Goal: Transaction & Acquisition: Purchase product/service

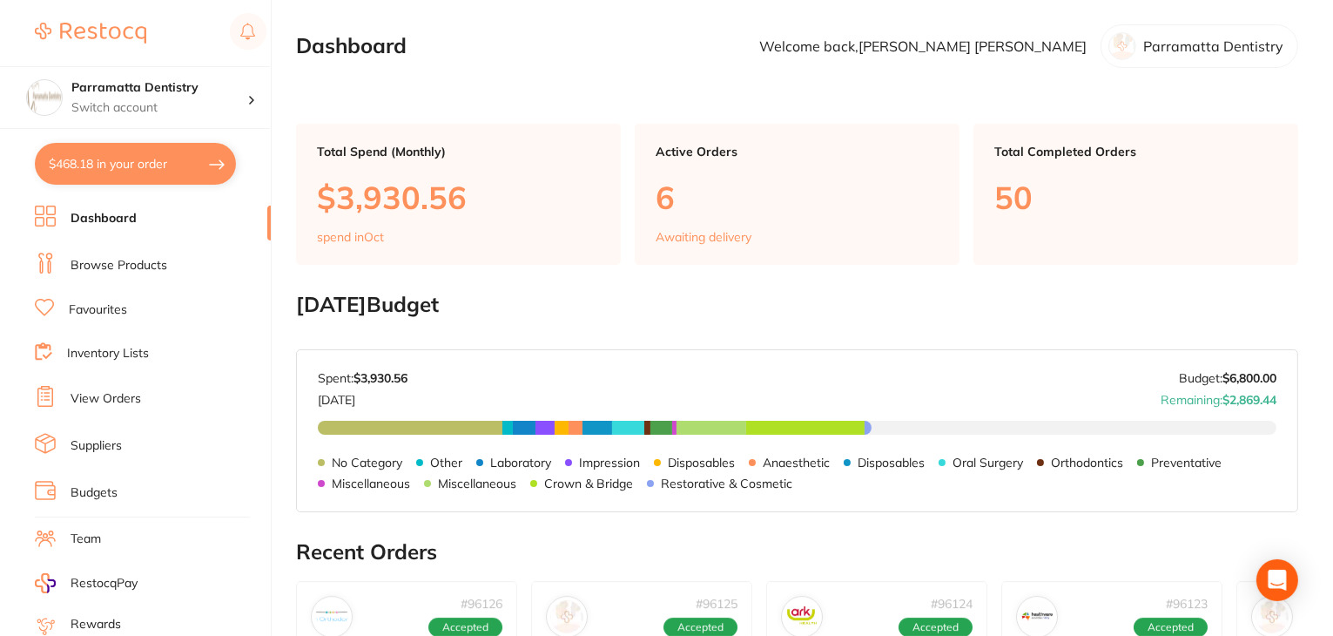
click at [136, 180] on button "$468.18 in your order" at bounding box center [135, 164] width 201 height 42
checkbox input "true"
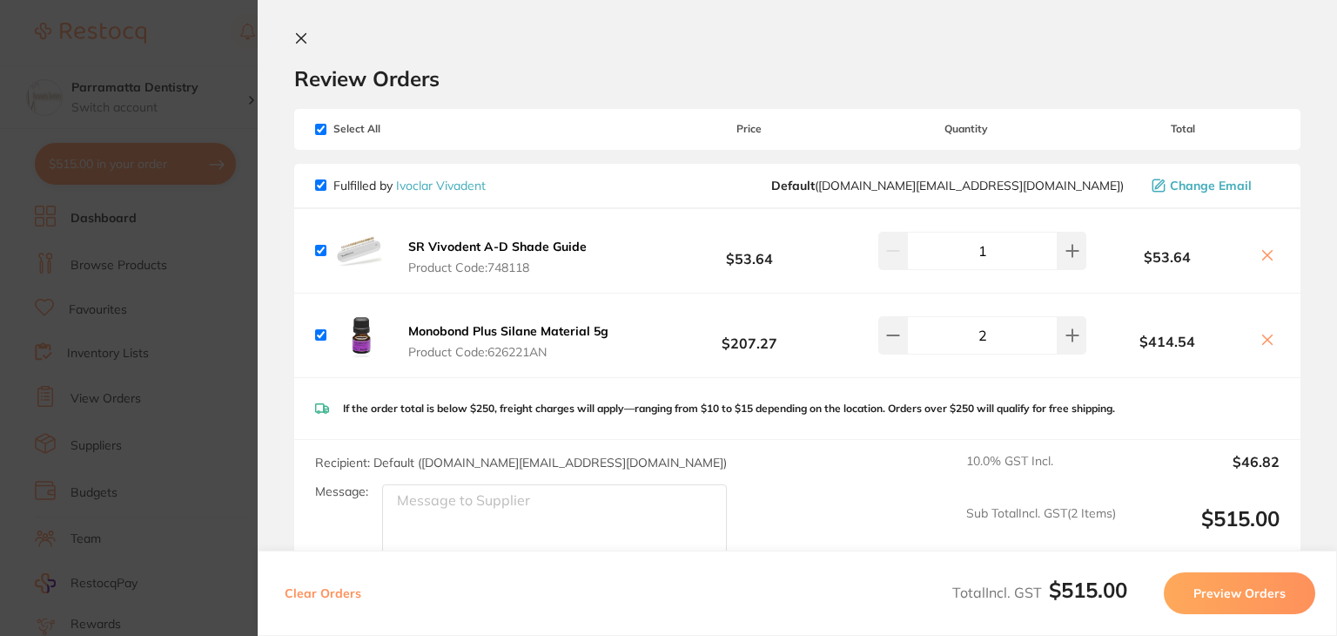
scroll to position [6, 0]
click at [306, 37] on icon at bounding box center [301, 37] width 14 height 14
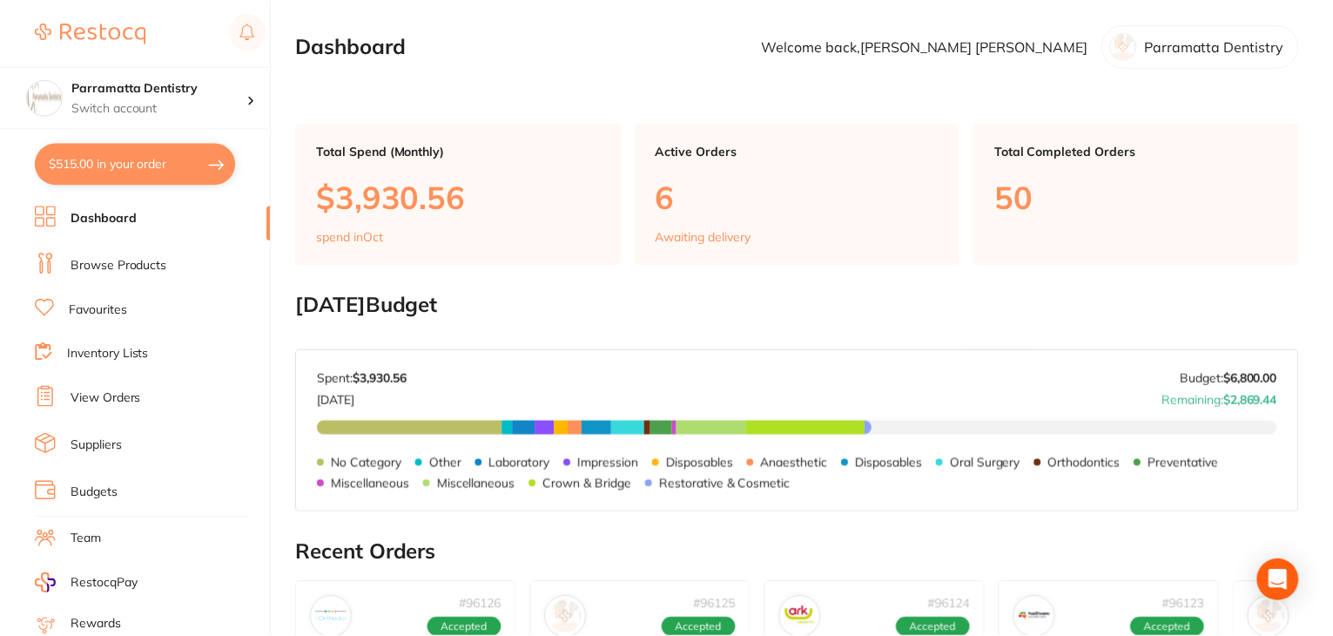
scroll to position [16, 0]
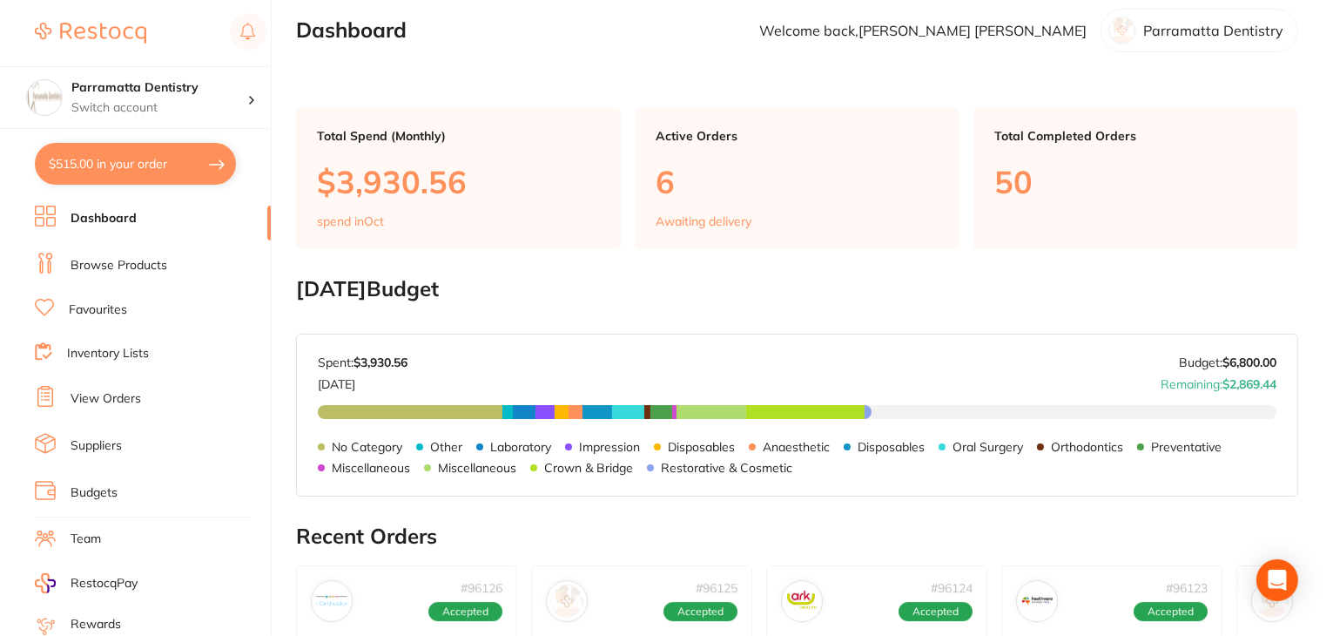
click at [63, 48] on link at bounding box center [90, 33] width 111 height 40
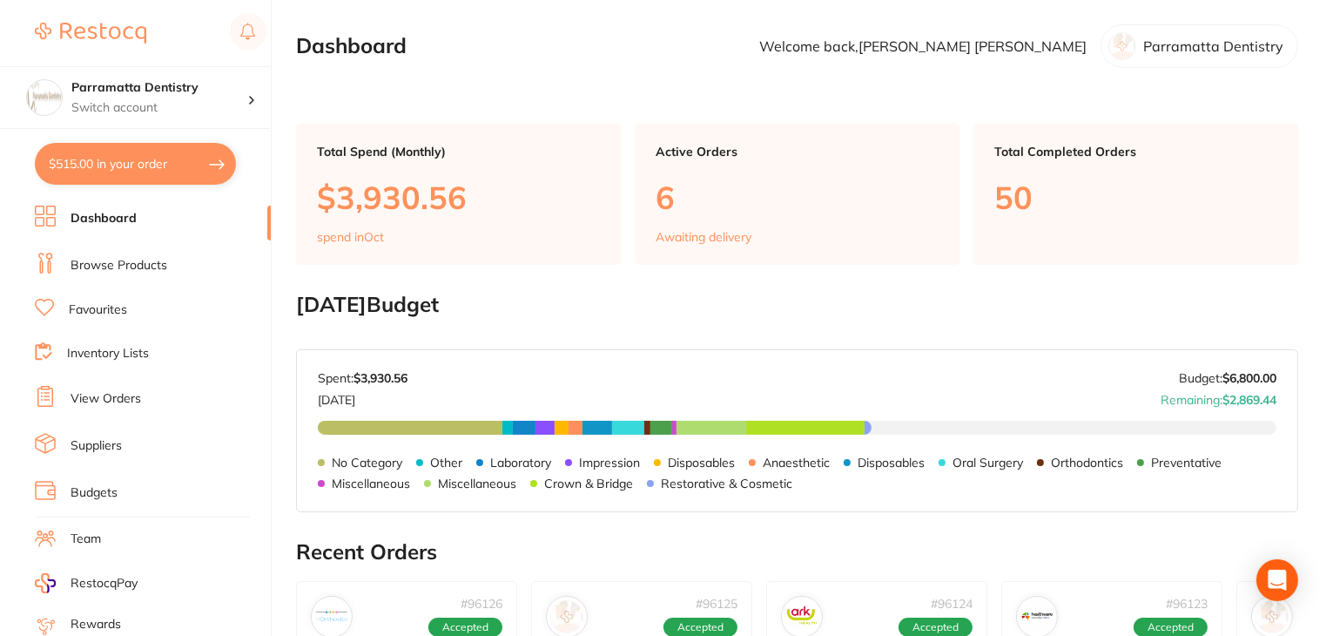
click at [63, 48] on link at bounding box center [90, 33] width 111 height 40
click at [105, 158] on button "$515.00 in your order" at bounding box center [135, 164] width 201 height 42
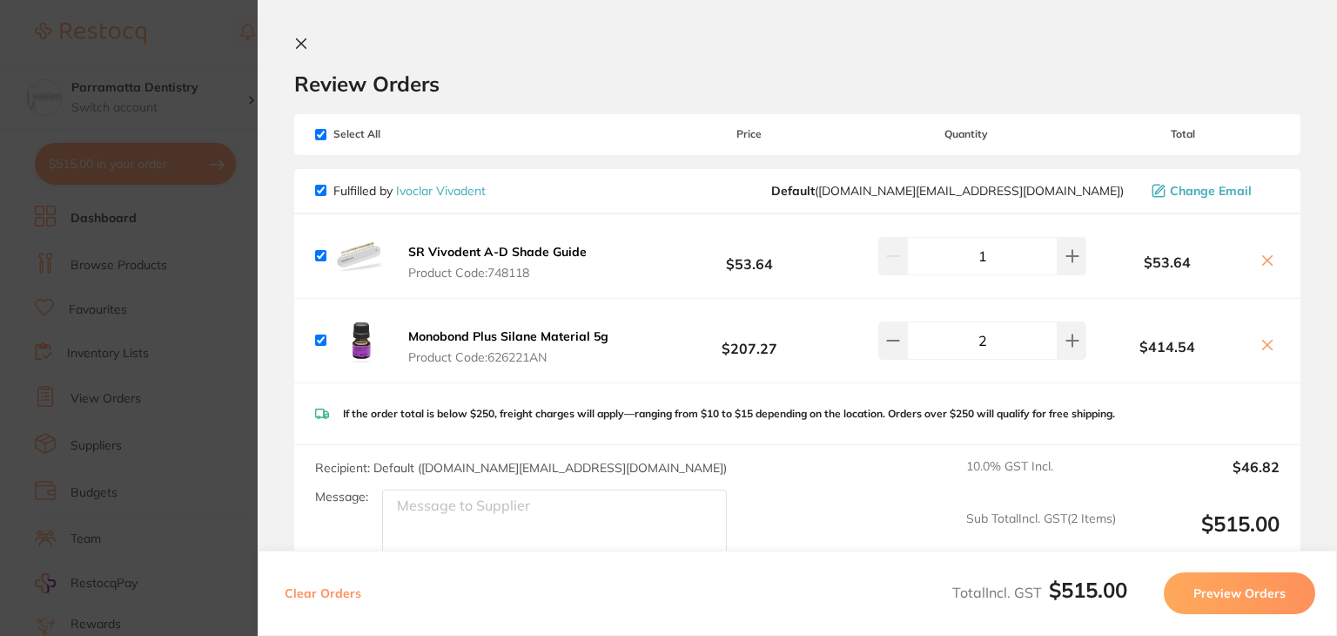
click at [310, 37] on button at bounding box center [304, 45] width 21 height 17
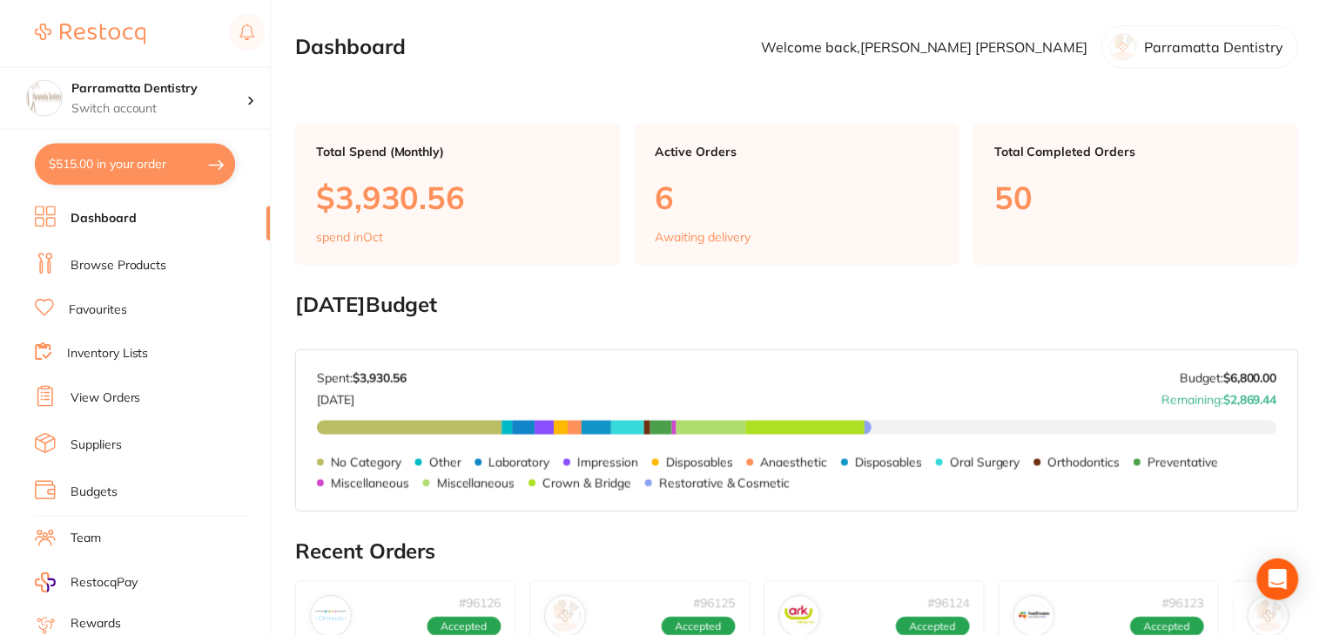
scroll to position [16, 0]
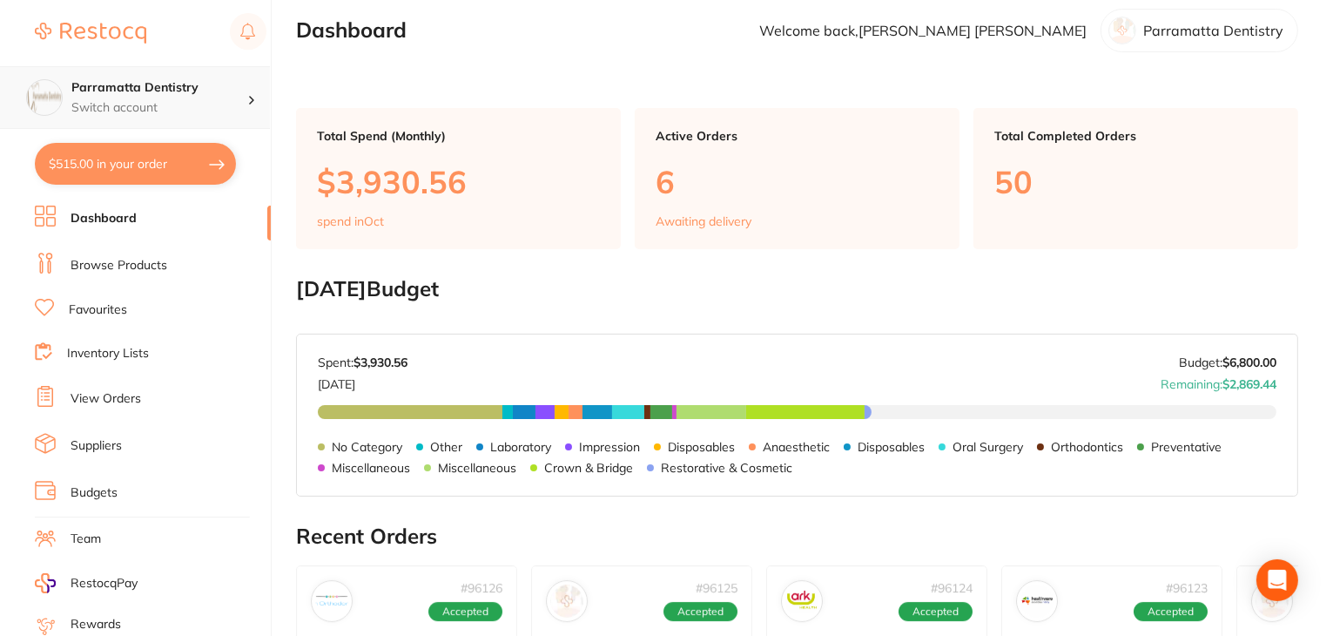
click at [94, 121] on div "Parramatta Dentistry Switch account" at bounding box center [135, 97] width 270 height 63
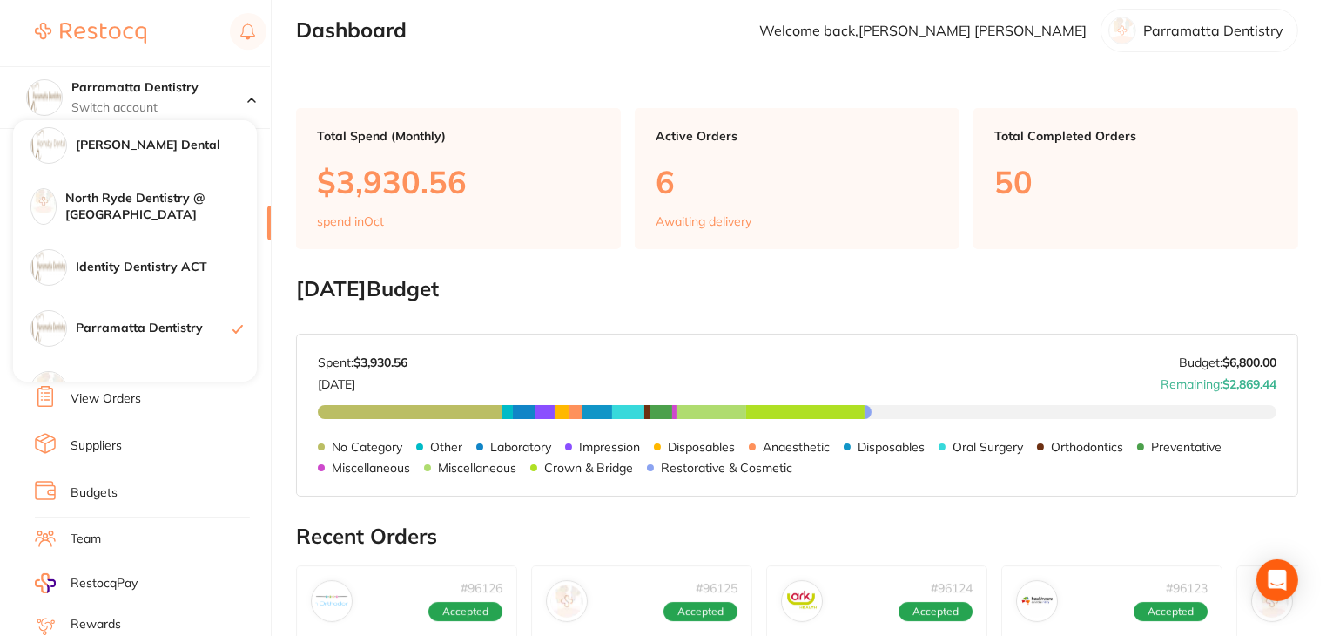
scroll to position [165, 0]
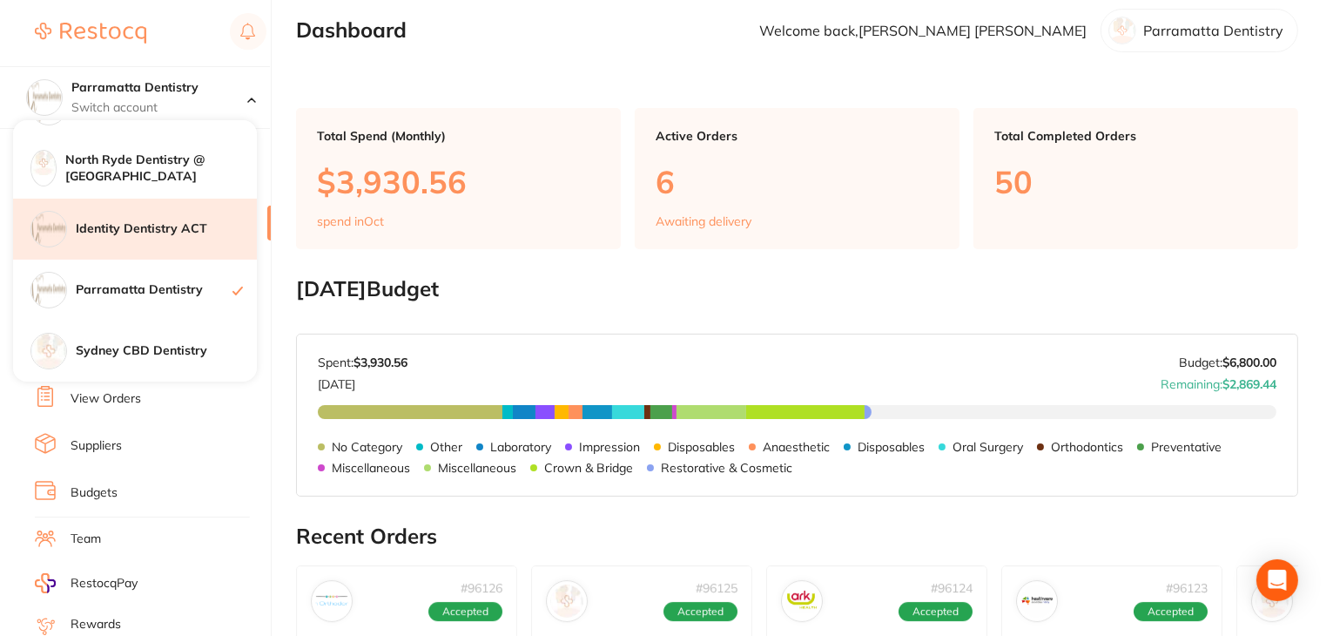
click at [153, 240] on div "Identity Dentistry ACT" at bounding box center [135, 229] width 244 height 61
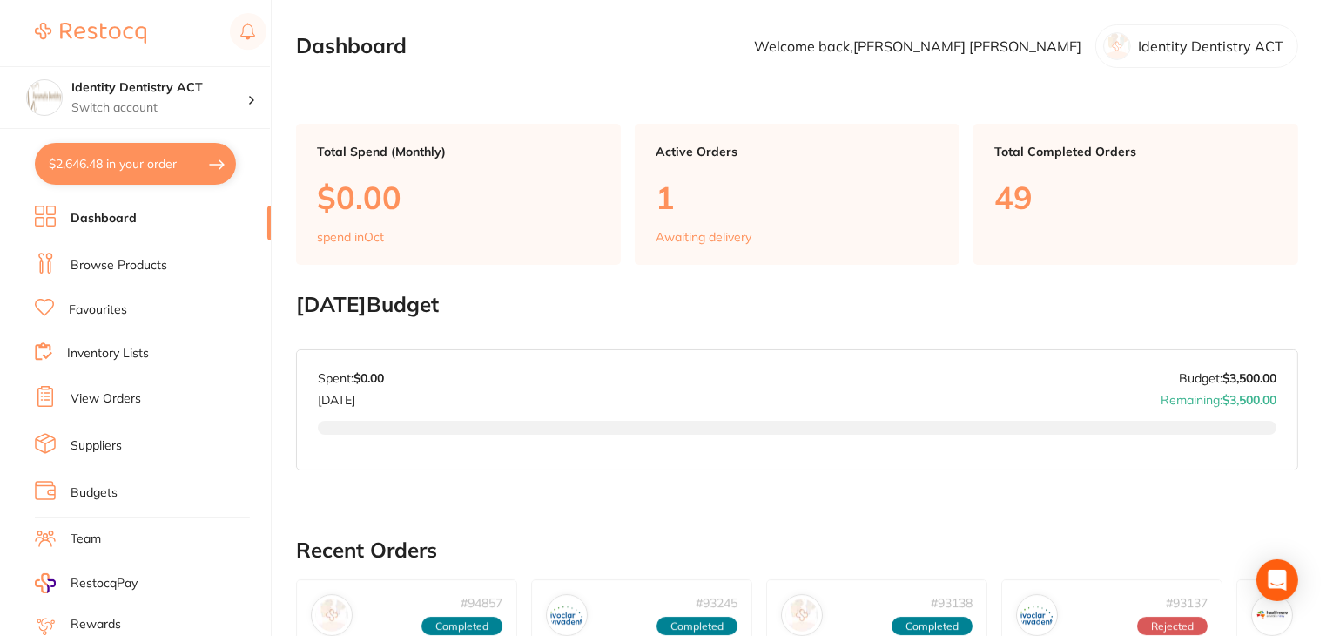
click at [160, 178] on button "$2,646.48 in your order" at bounding box center [135, 164] width 201 height 42
checkbox input "true"
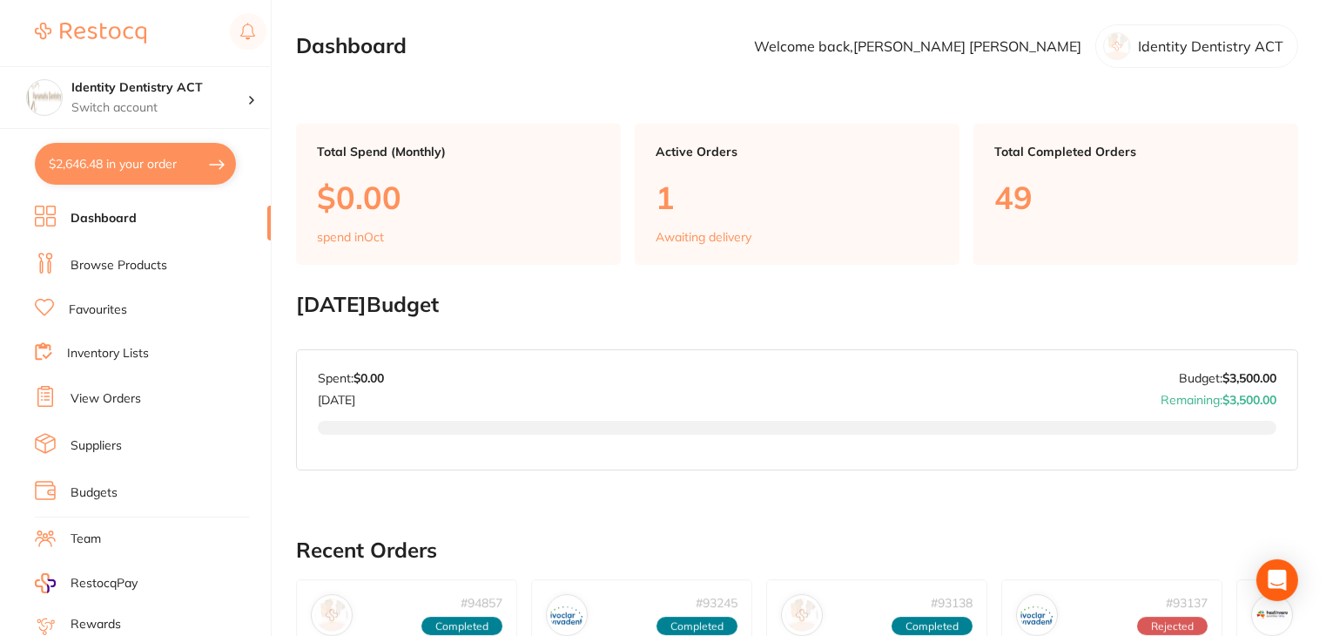
checkbox input "true"
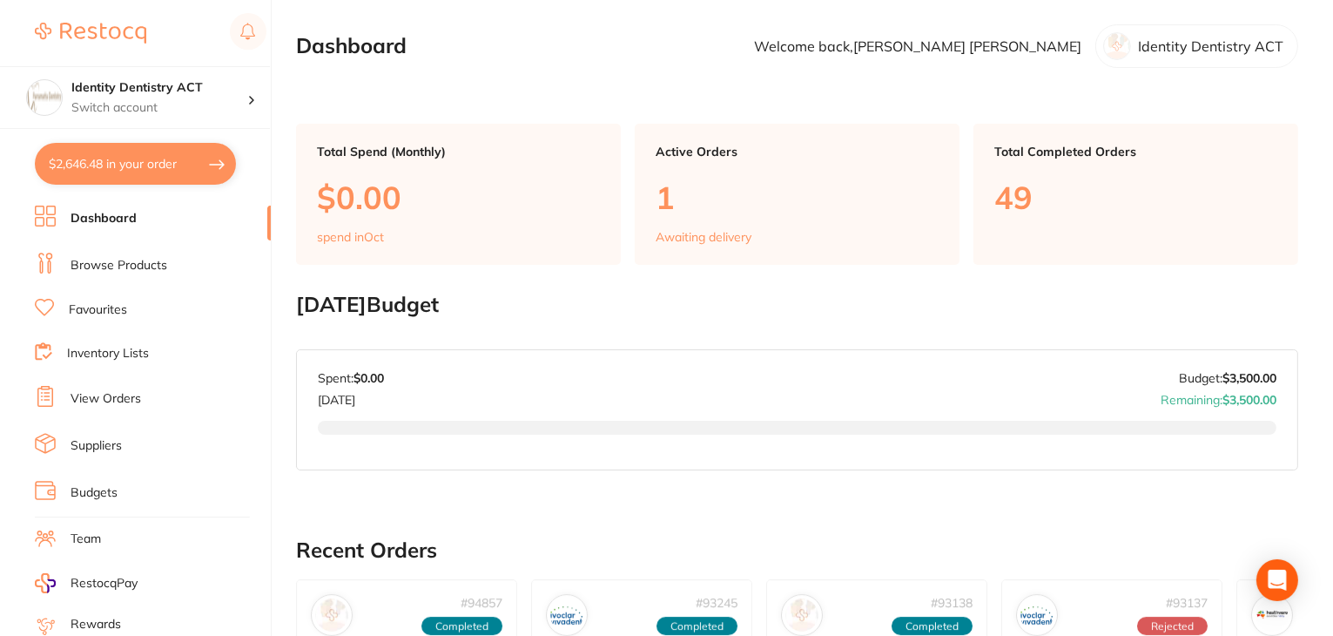
checkbox input "true"
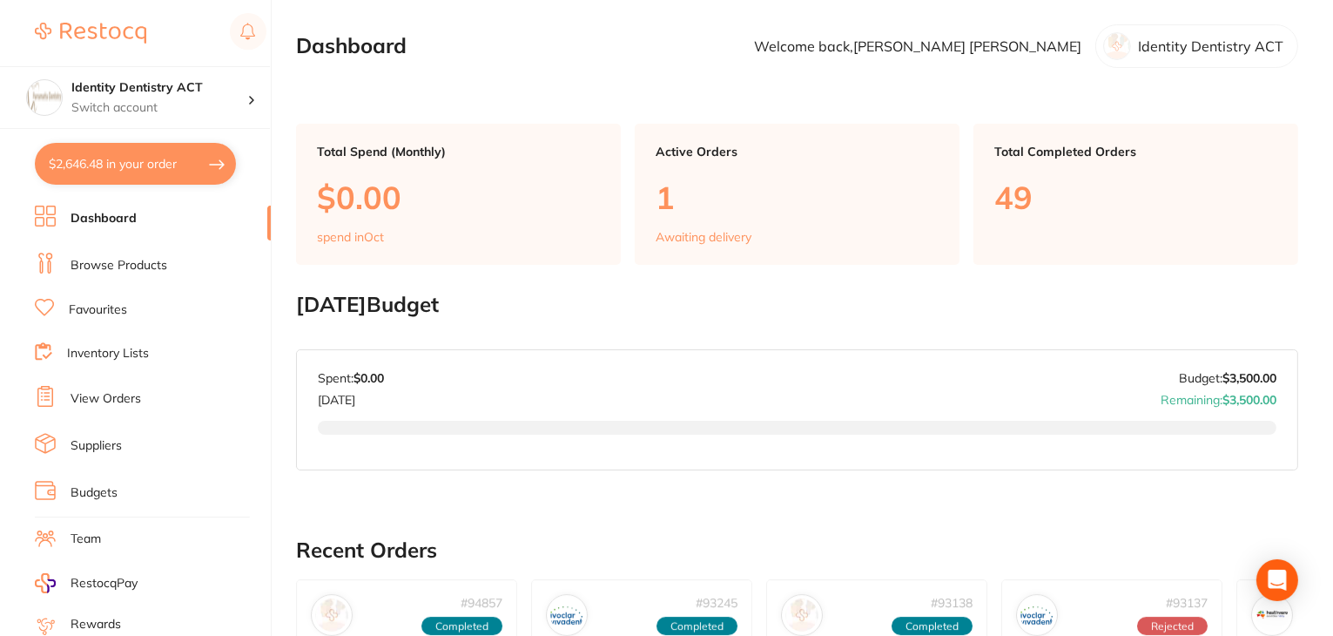
checkbox input "true"
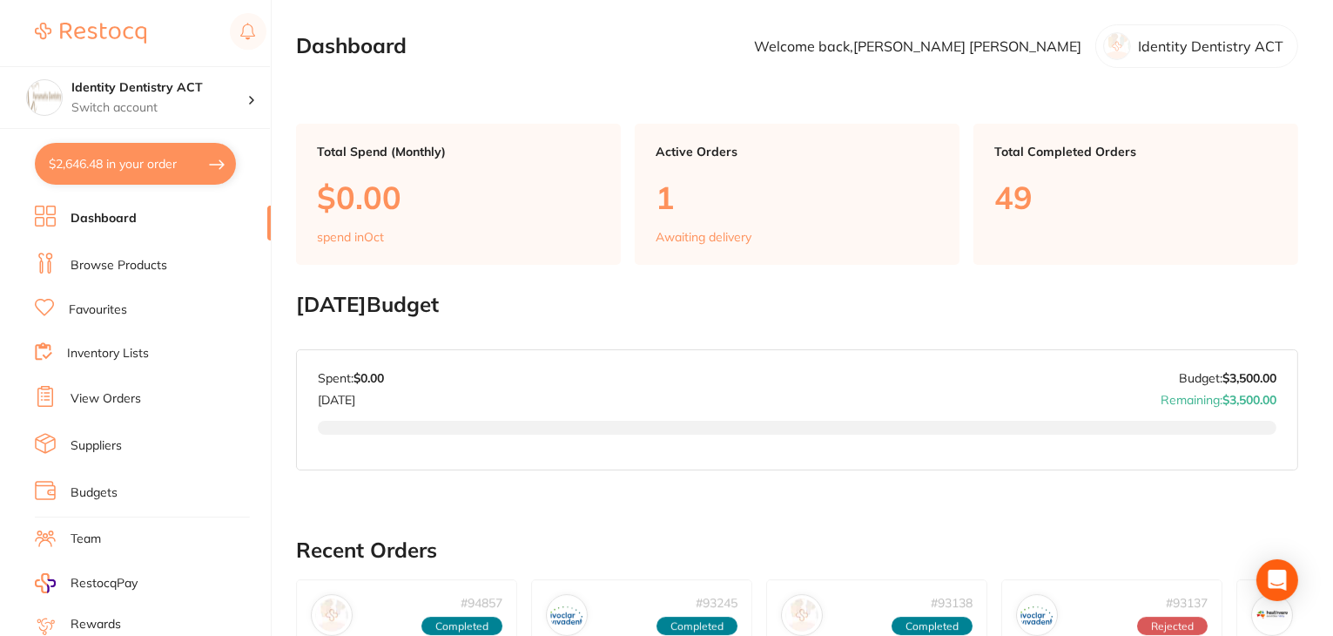
checkbox input "true"
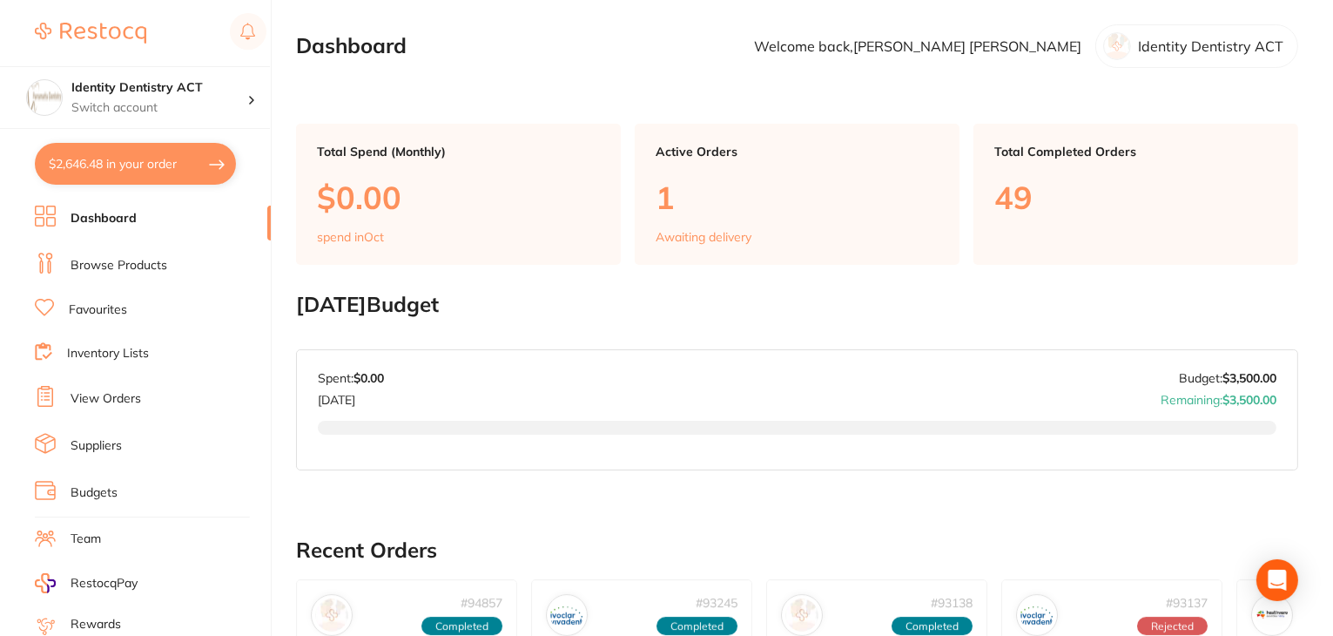
checkbox input "true"
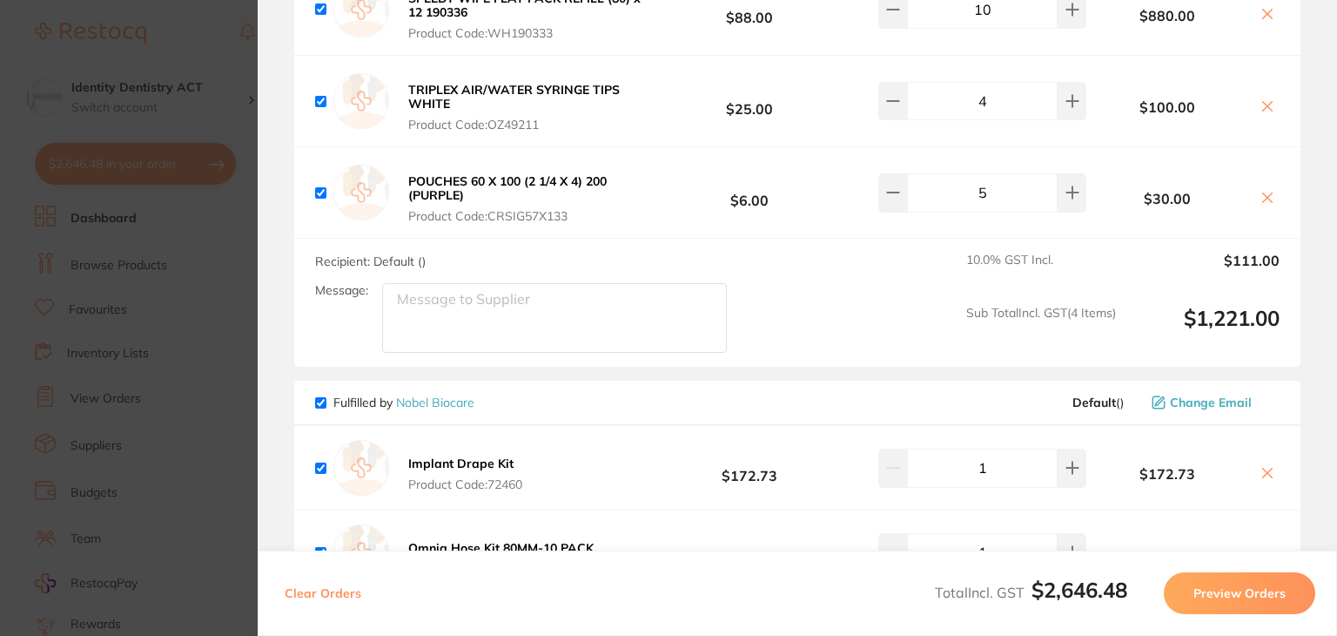
scroll to position [2475, 0]
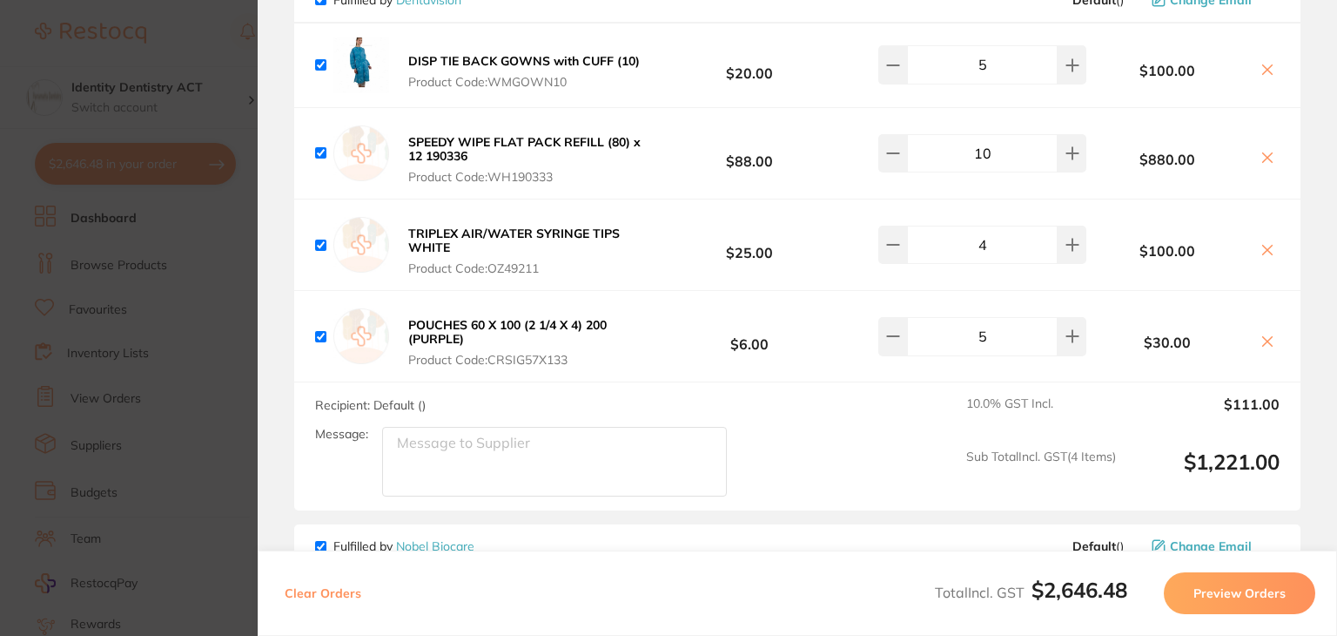
click at [1229, 593] on button "Preview Orders" at bounding box center [1239, 593] width 151 height 42
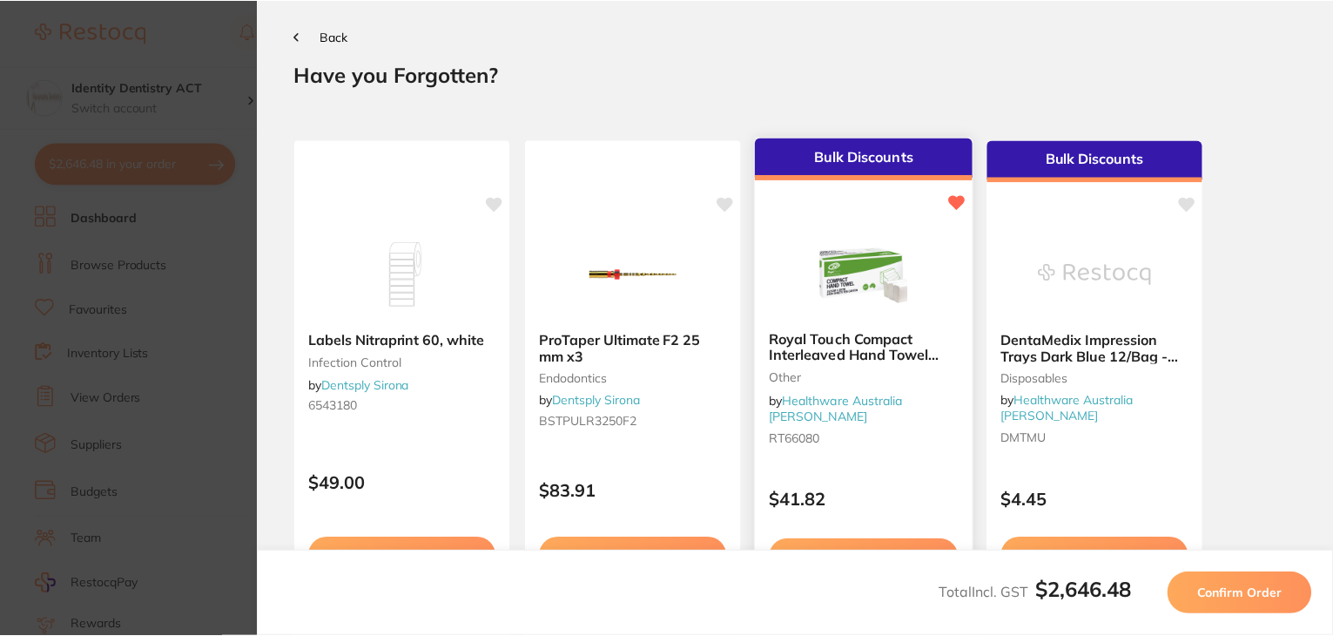
scroll to position [0, 0]
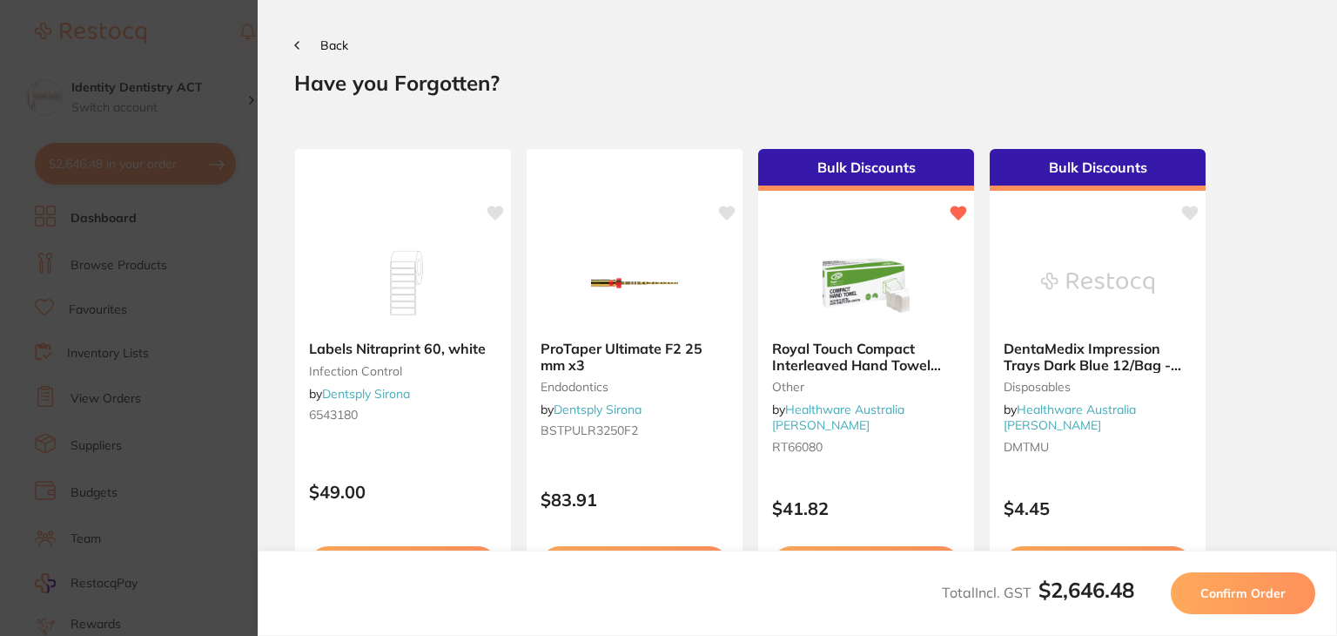
click at [1256, 597] on span "Confirm Order" at bounding box center [1243, 593] width 85 height 16
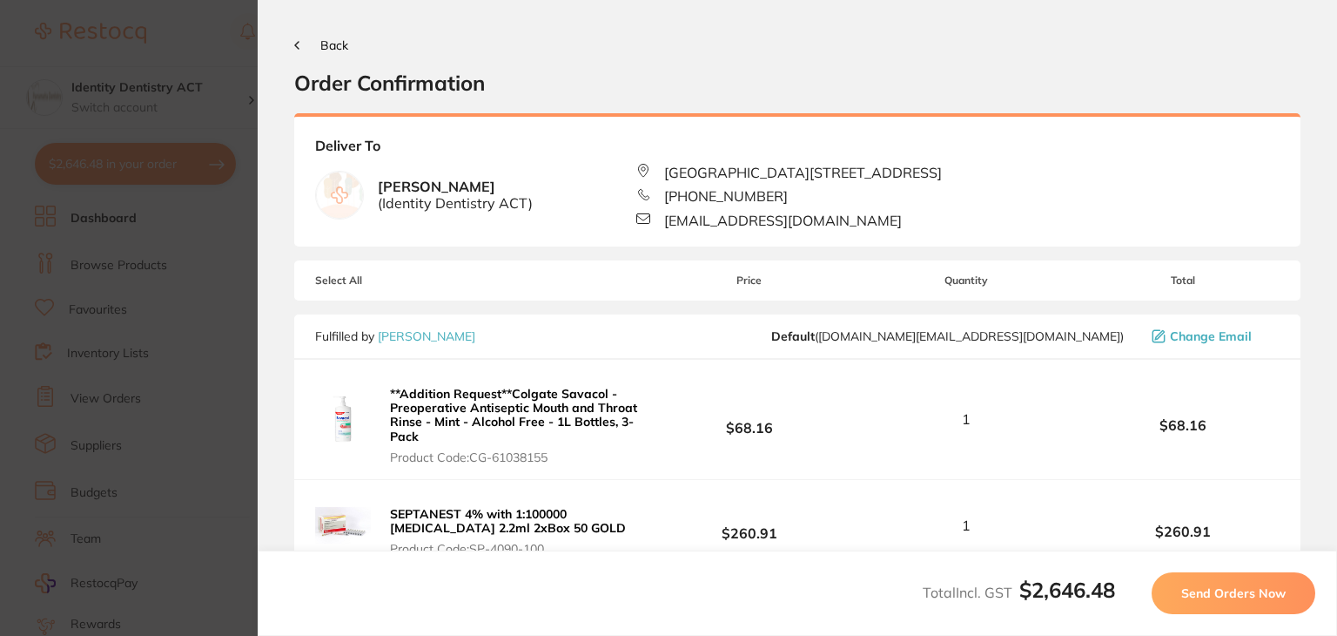
click at [1256, 597] on span "Send Orders Now" at bounding box center [1234, 593] width 104 height 16
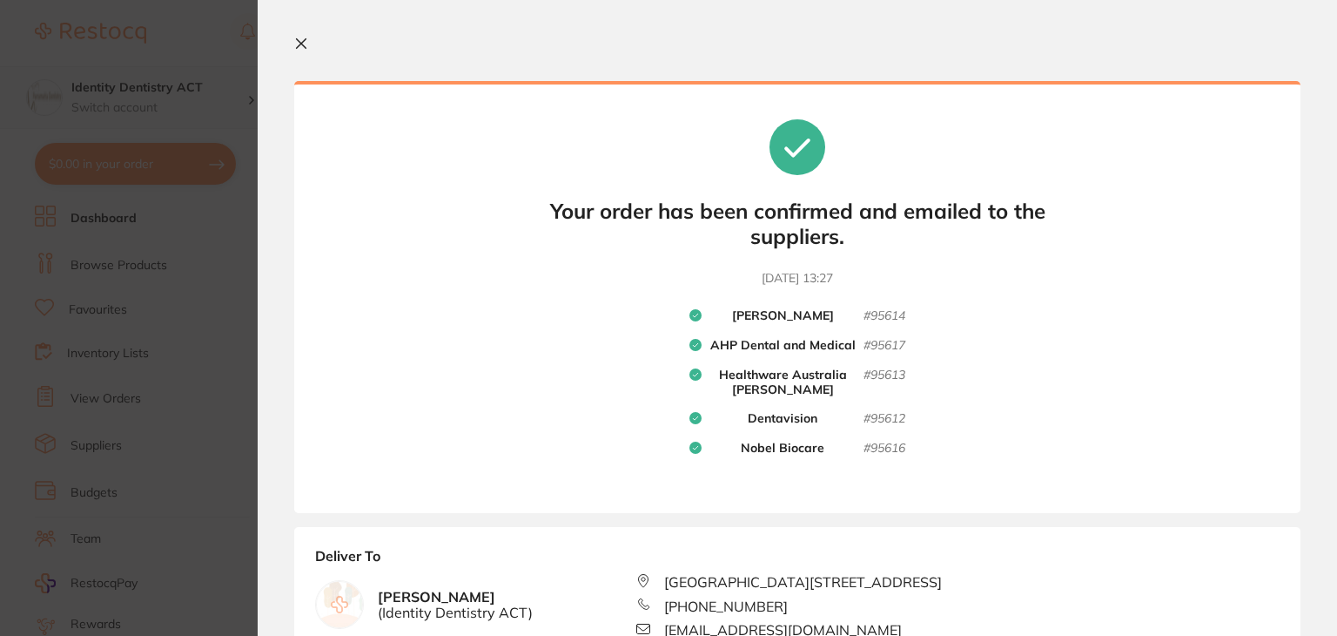
click at [306, 40] on icon at bounding box center [301, 44] width 14 height 14
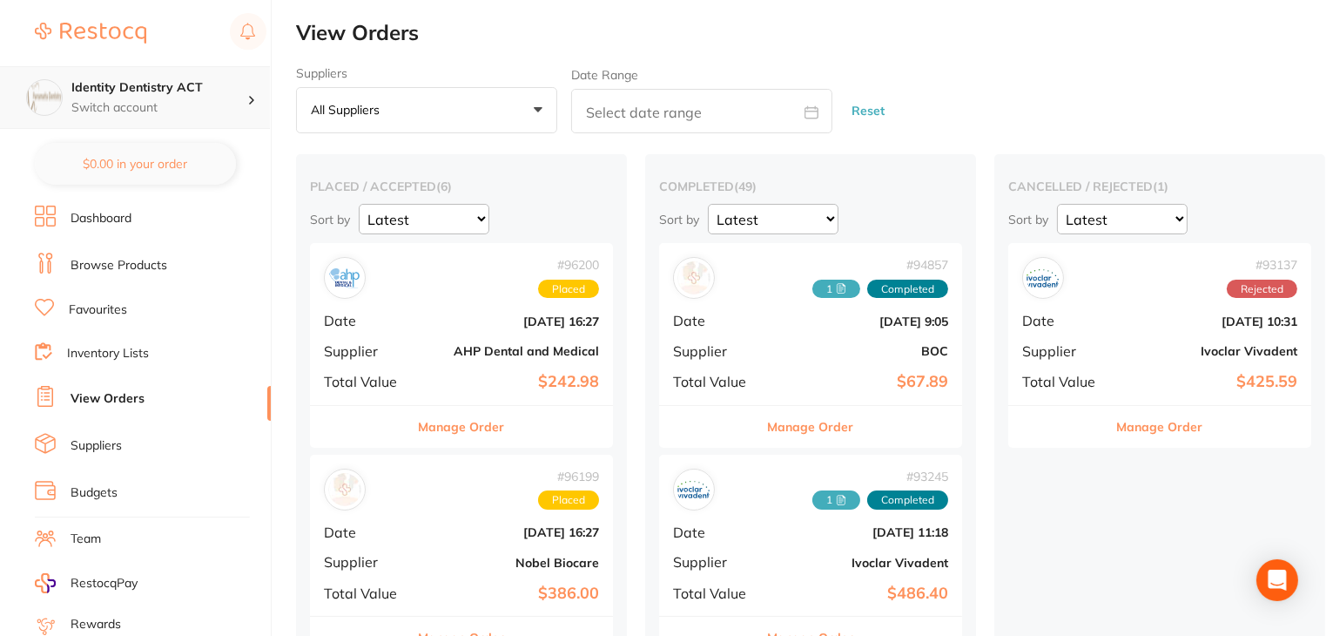
click at [118, 96] on div "Identity Dentistry ACT Switch account" at bounding box center [159, 97] width 176 height 37
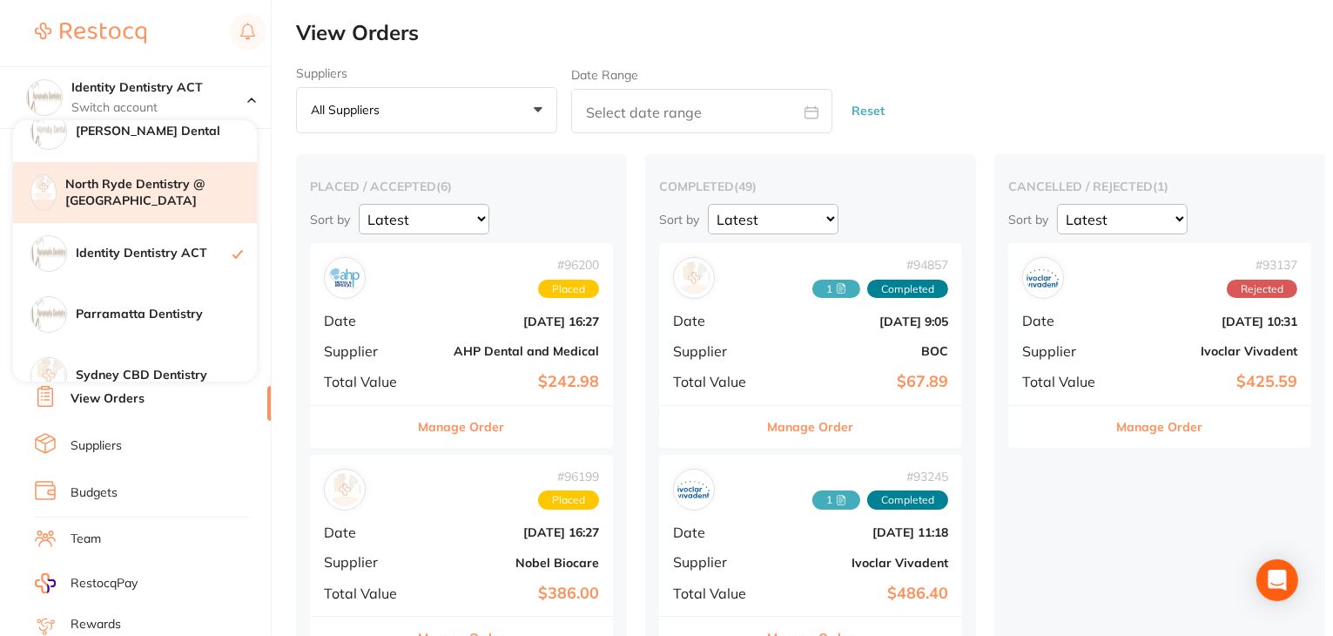
scroll to position [193, 0]
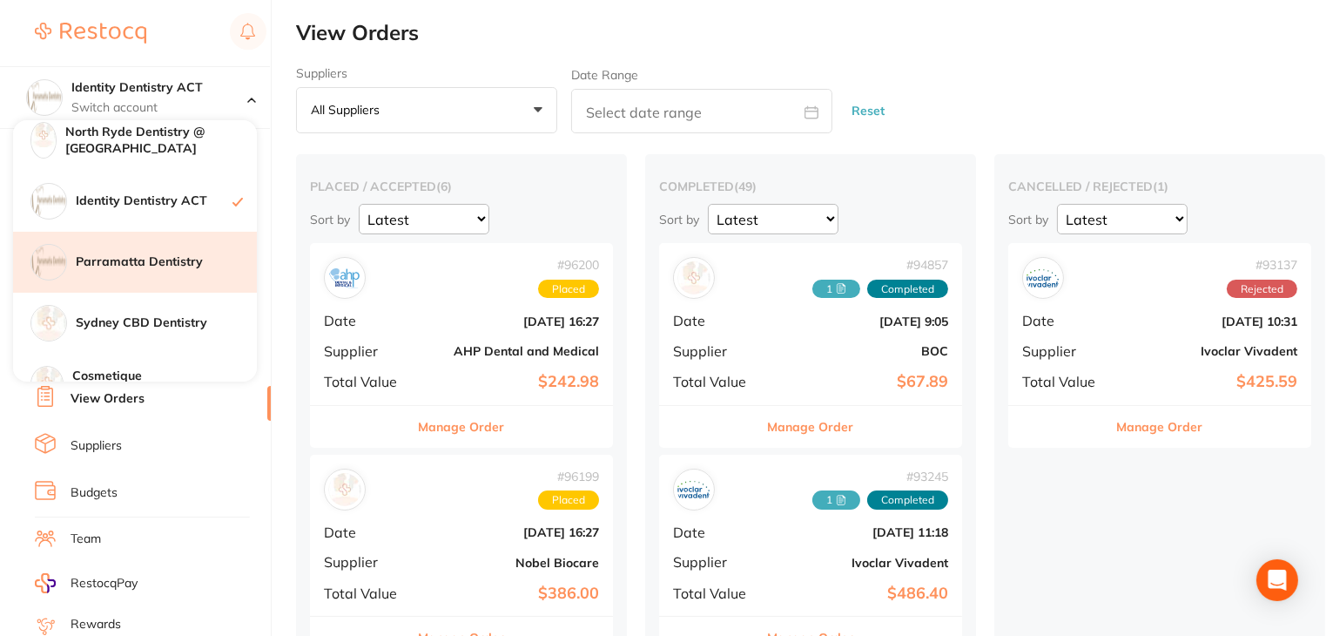
click at [125, 261] on h4 "Parramatta Dentistry" at bounding box center [166, 261] width 181 height 17
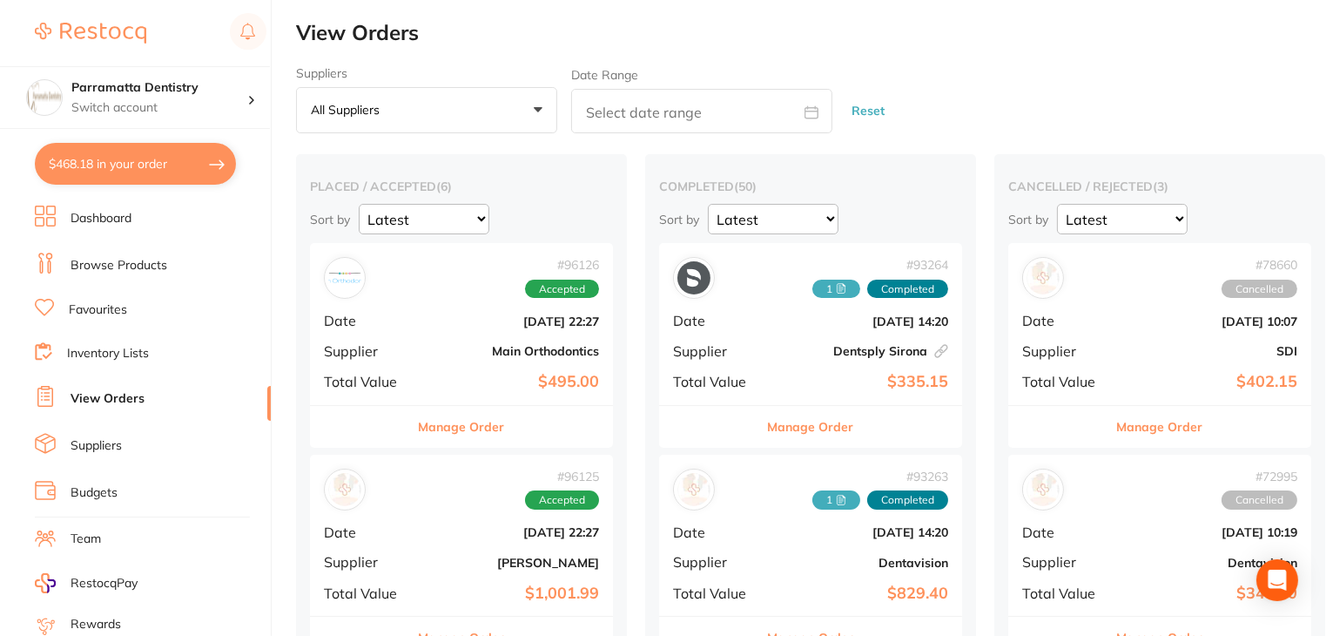
click at [138, 156] on button "$468.18 in your order" at bounding box center [135, 164] width 201 height 42
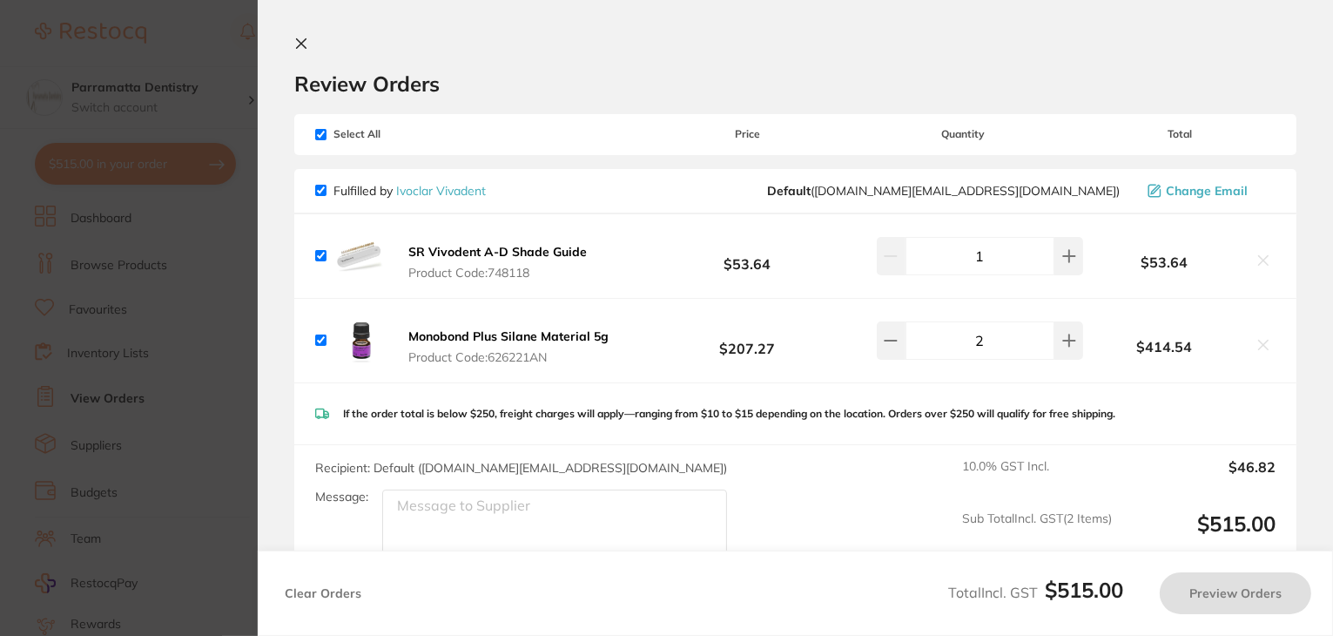
checkbox input "true"
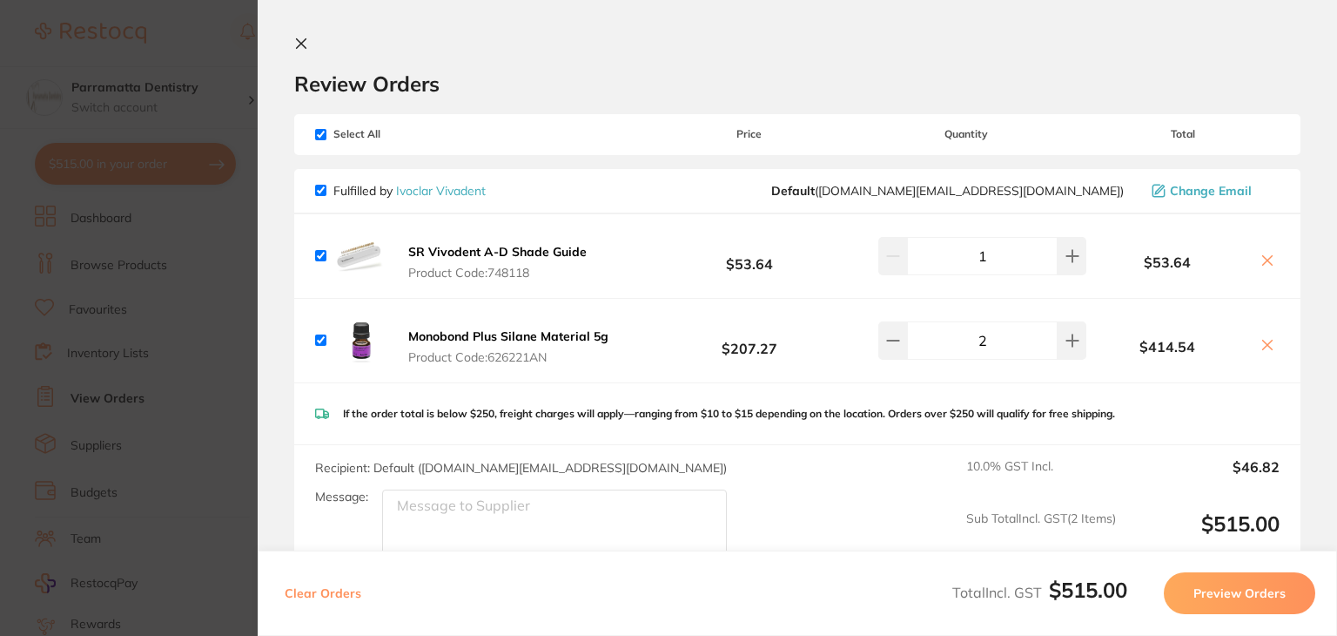
click at [1262, 268] on button at bounding box center [1268, 261] width 24 height 18
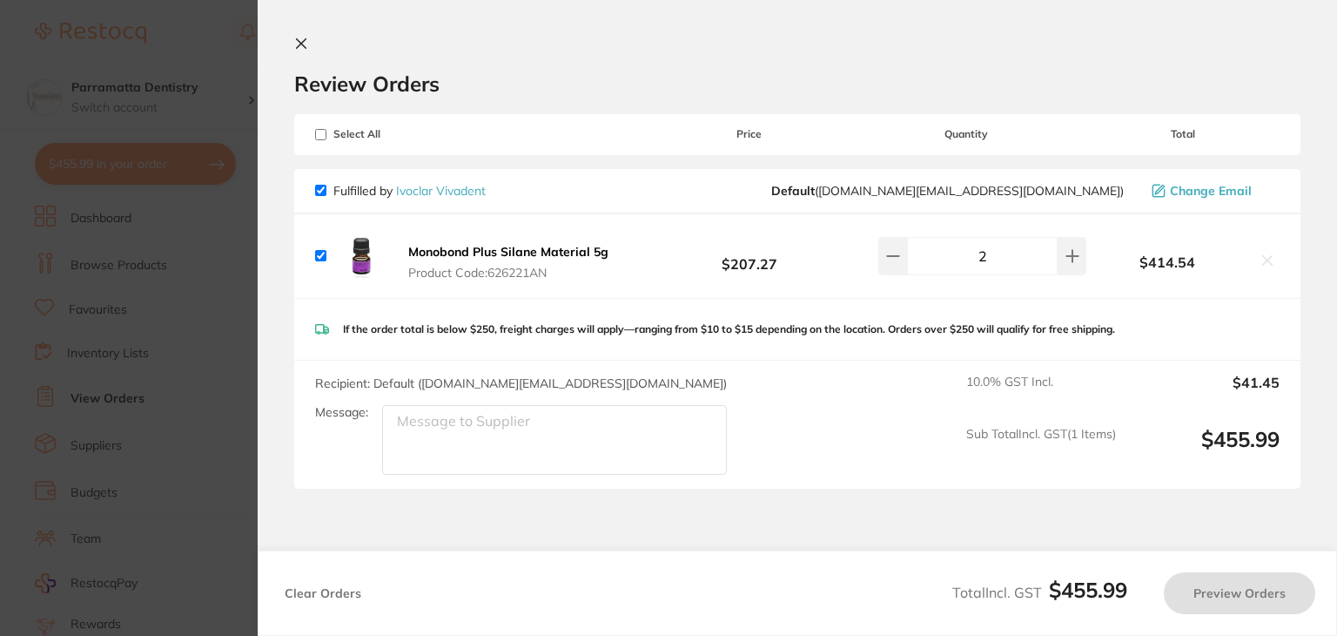
checkbox input "true"
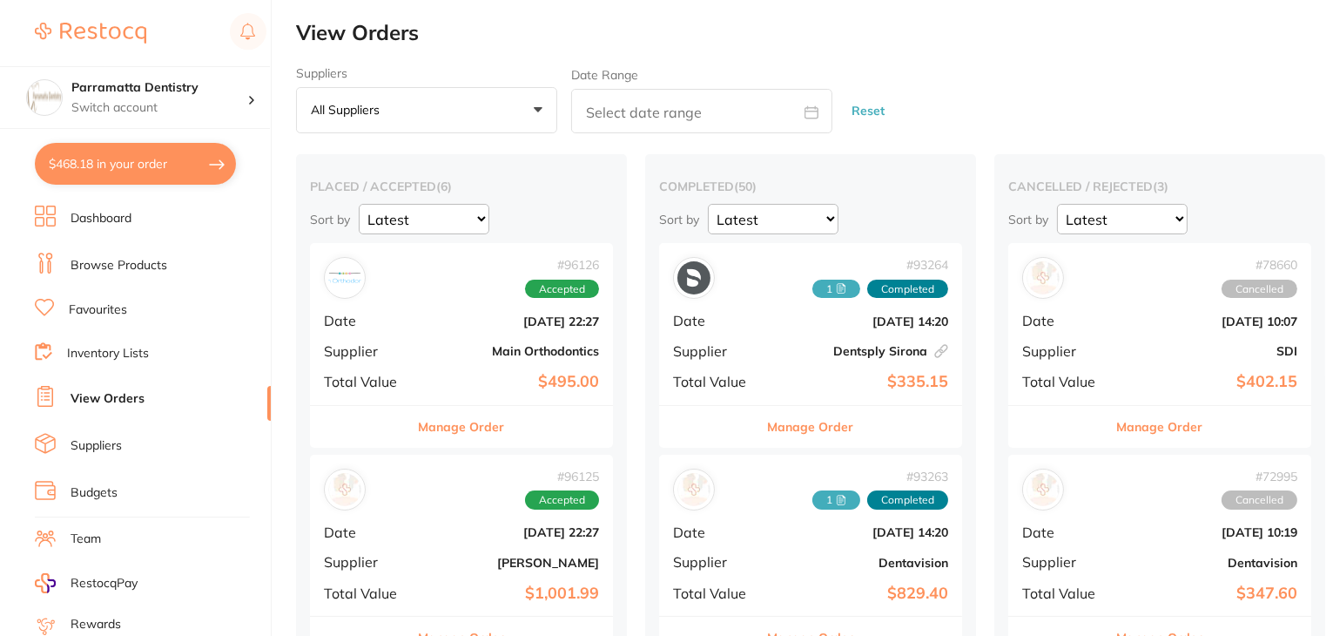
click at [129, 165] on button "$468.18 in your order" at bounding box center [135, 164] width 201 height 42
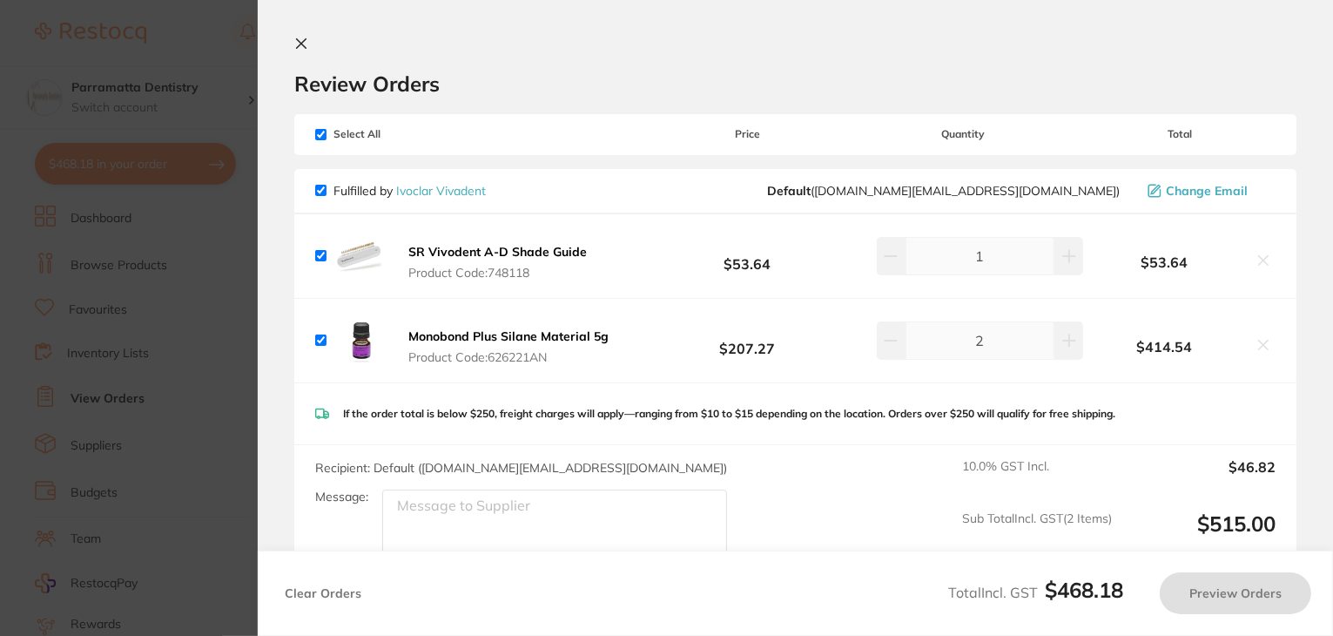
checkbox input "true"
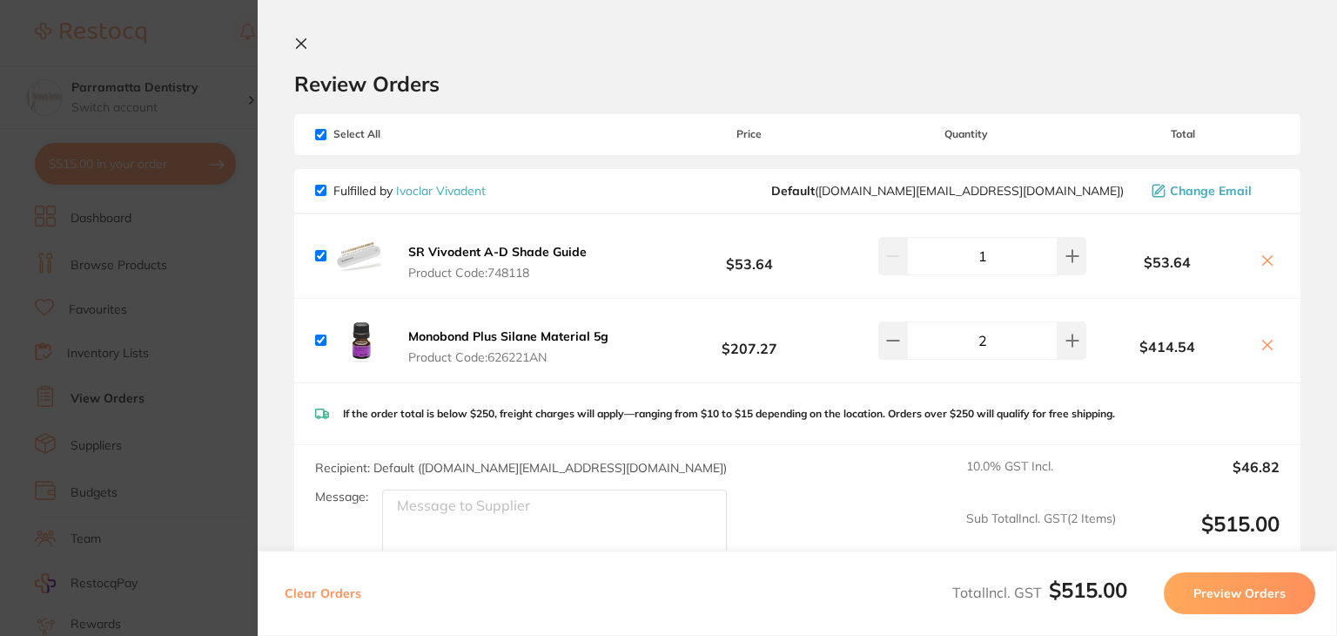
click at [1267, 255] on icon at bounding box center [1268, 260] width 14 height 14
click at [871, 555] on div "Clear Orders Total Incl. GST $515.00 Preview Orders" at bounding box center [798, 592] width 1080 height 85
click at [1262, 262] on icon at bounding box center [1268, 260] width 14 height 14
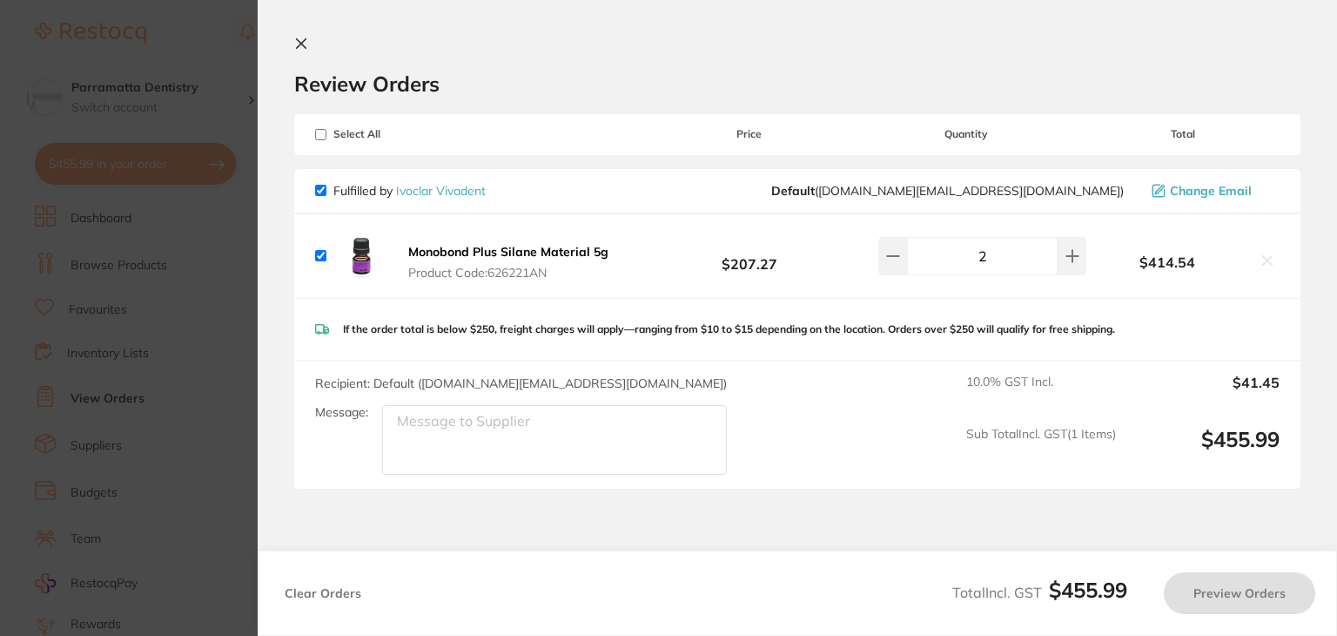
checkbox input "true"
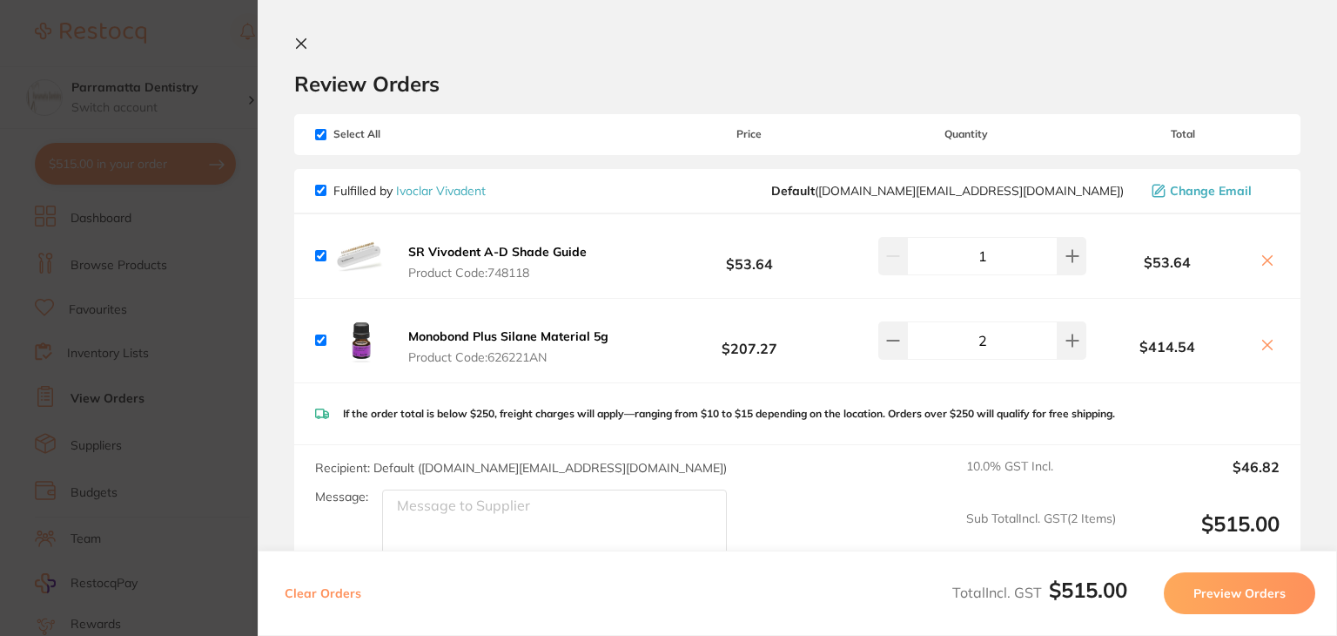
click at [322, 342] on input "checkbox" at bounding box center [320, 339] width 11 height 11
checkbox input "false"
click at [1264, 266] on icon at bounding box center [1268, 260] width 14 height 14
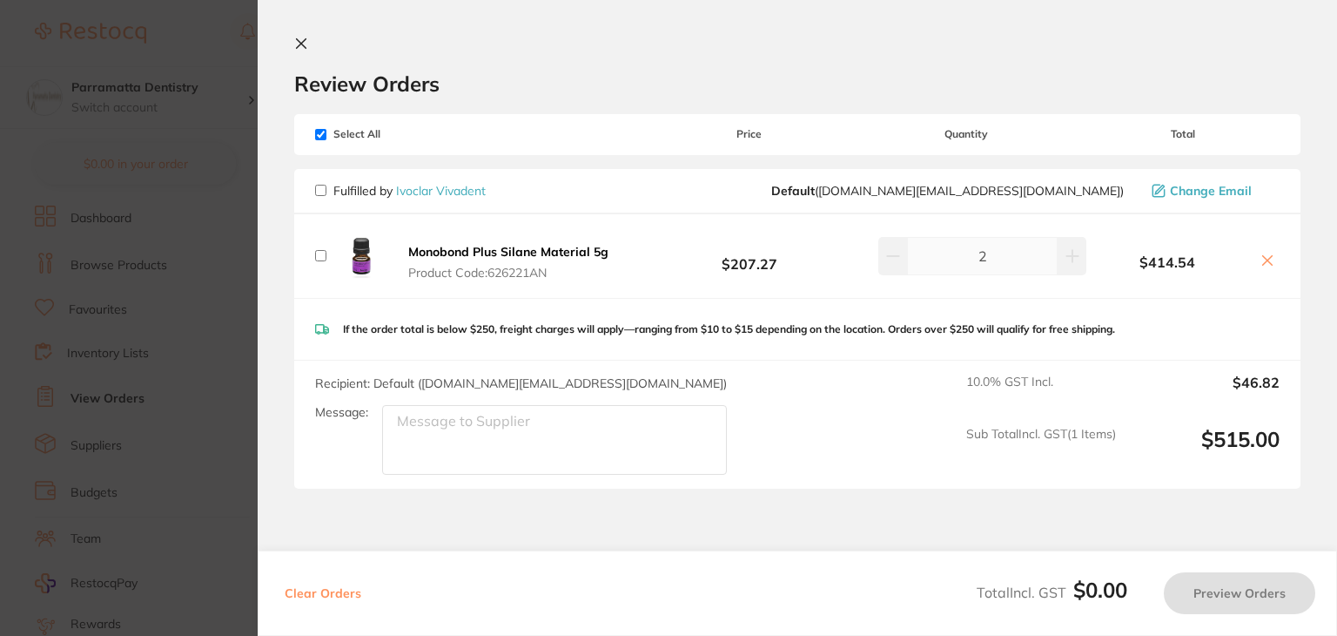
checkbox input "false"
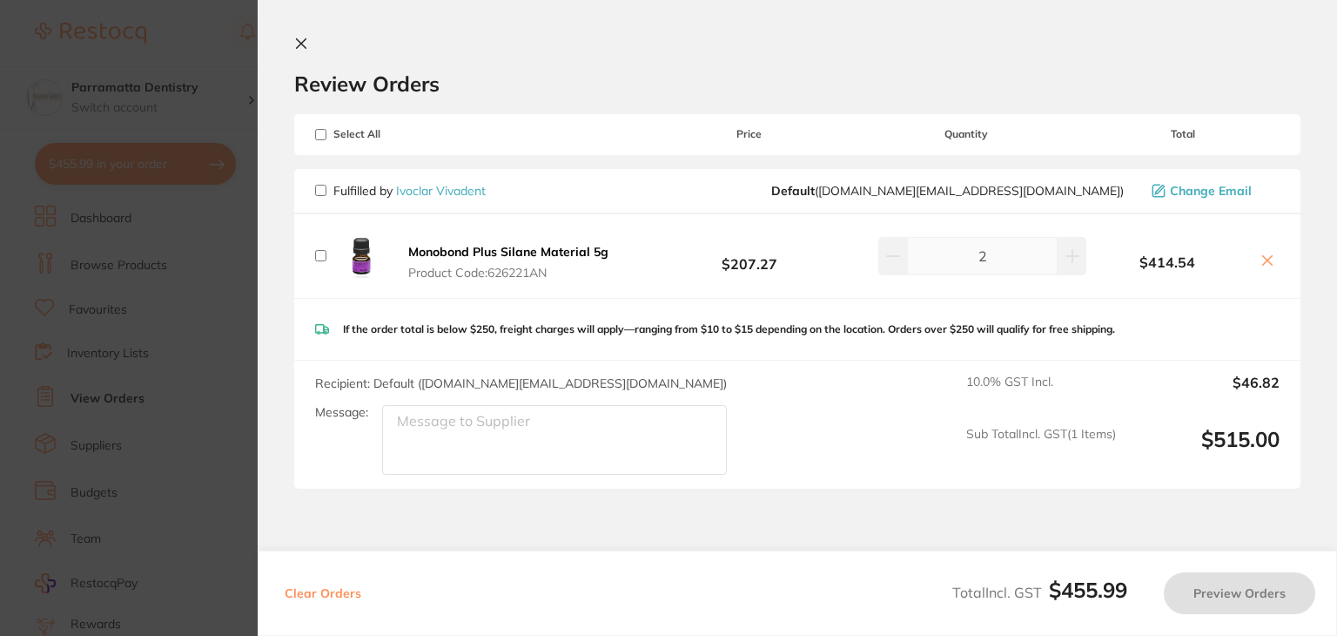
click at [1220, 499] on section "Review Orders Your orders are being processed and we will notify you once we ha…" at bounding box center [798, 318] width 1080 height 636
click at [322, 256] on input "checkbox" at bounding box center [320, 255] width 11 height 11
checkbox input "true"
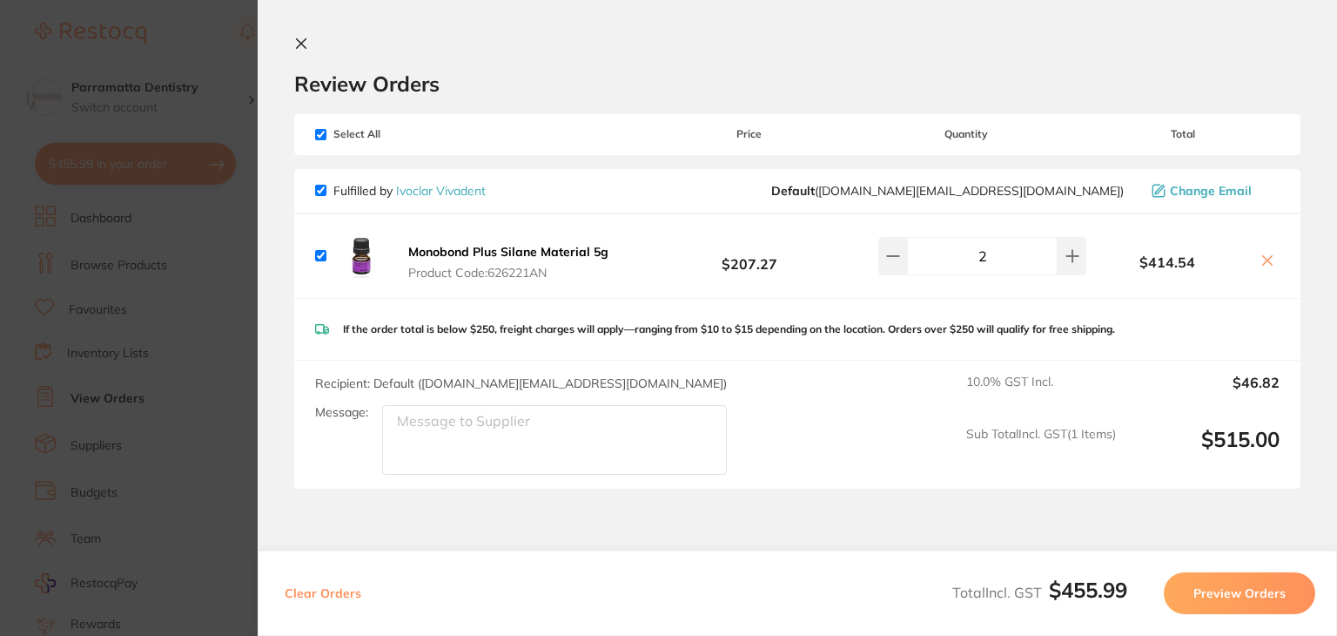
click at [1235, 594] on button "Preview Orders" at bounding box center [1239, 593] width 151 height 42
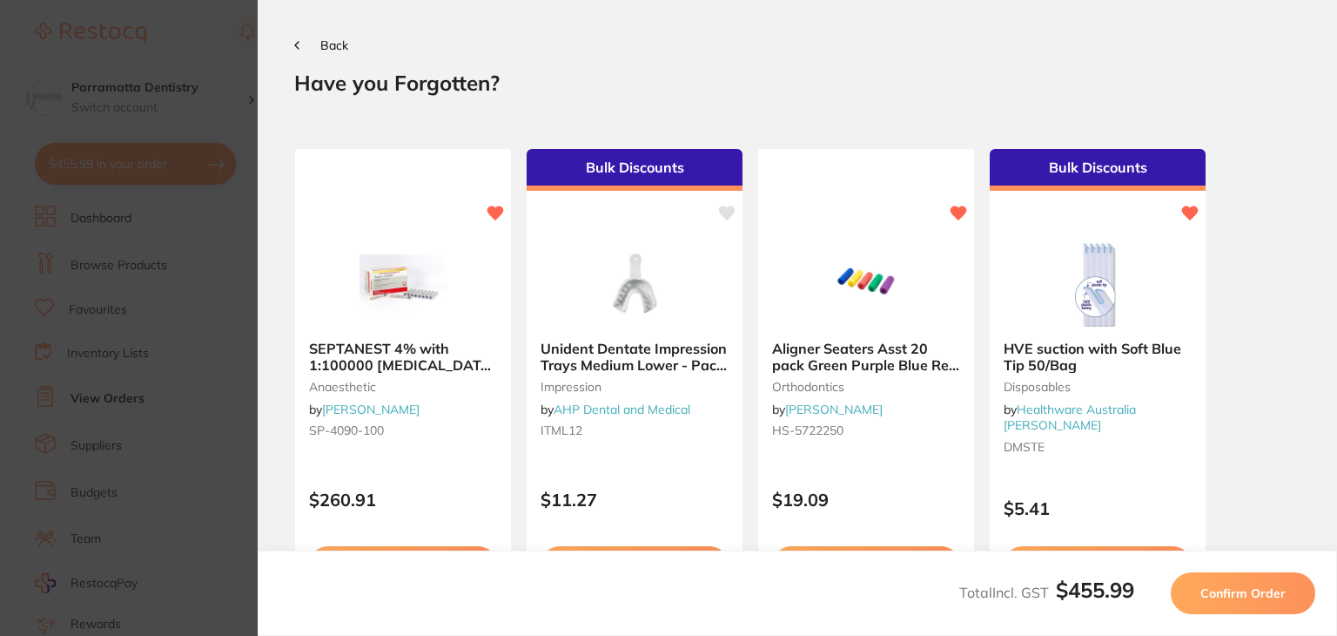
click at [1235, 594] on span "Confirm Order" at bounding box center [1243, 593] width 85 height 16
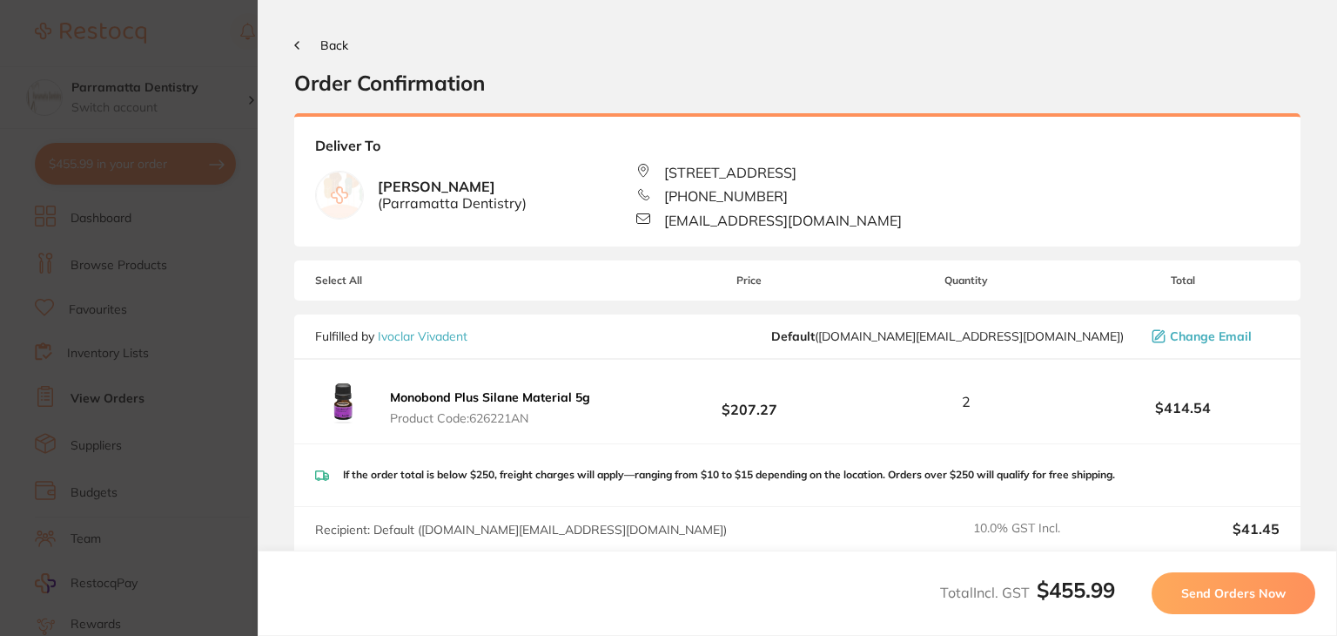
scroll to position [195, 0]
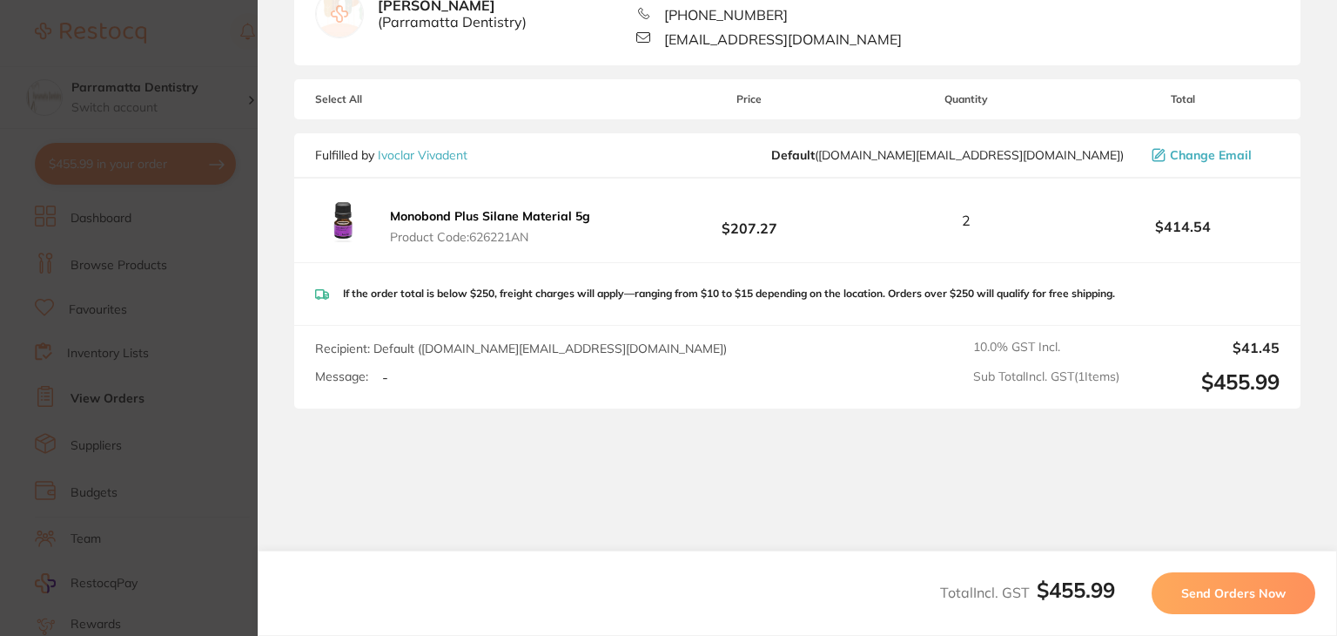
click at [1205, 582] on button "Send Orders Now" at bounding box center [1234, 593] width 164 height 42
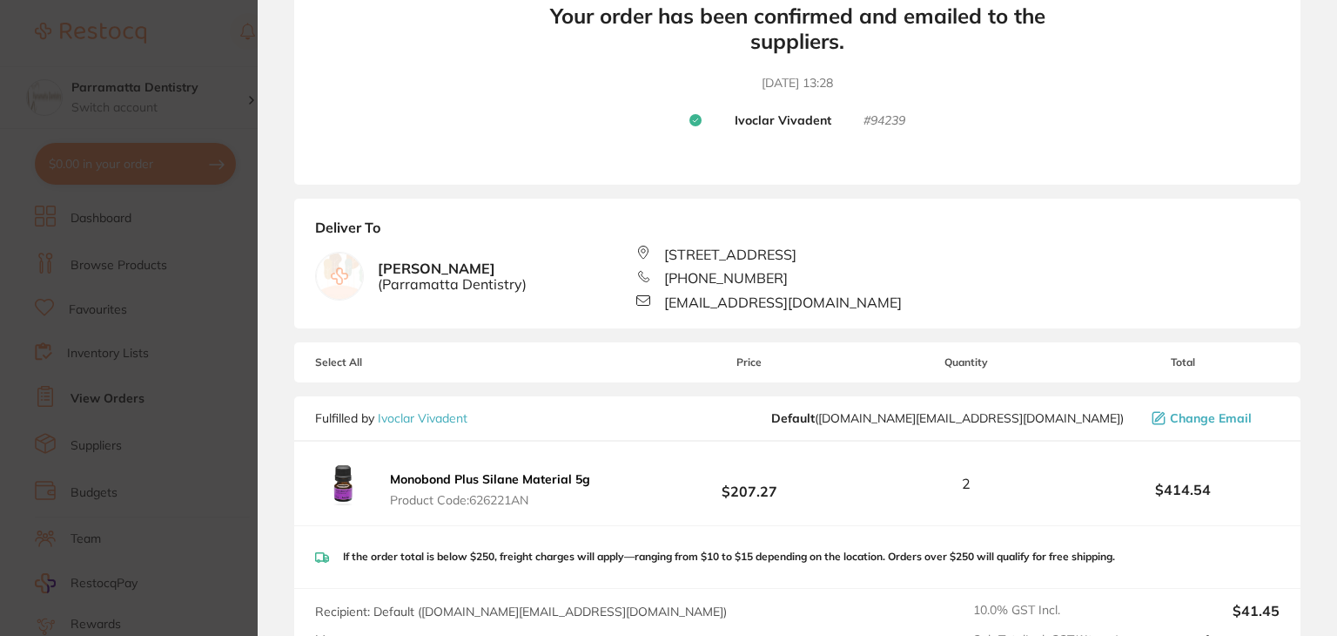
scroll to position [0, 0]
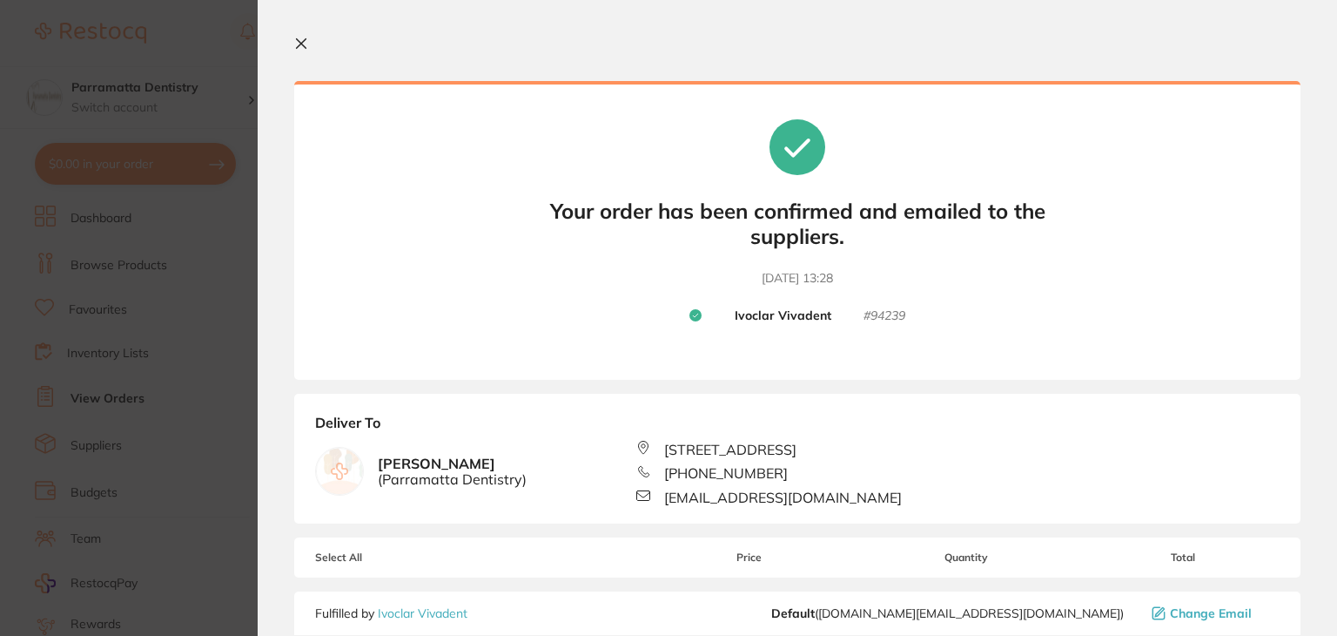
click at [307, 43] on icon at bounding box center [301, 44] width 14 height 14
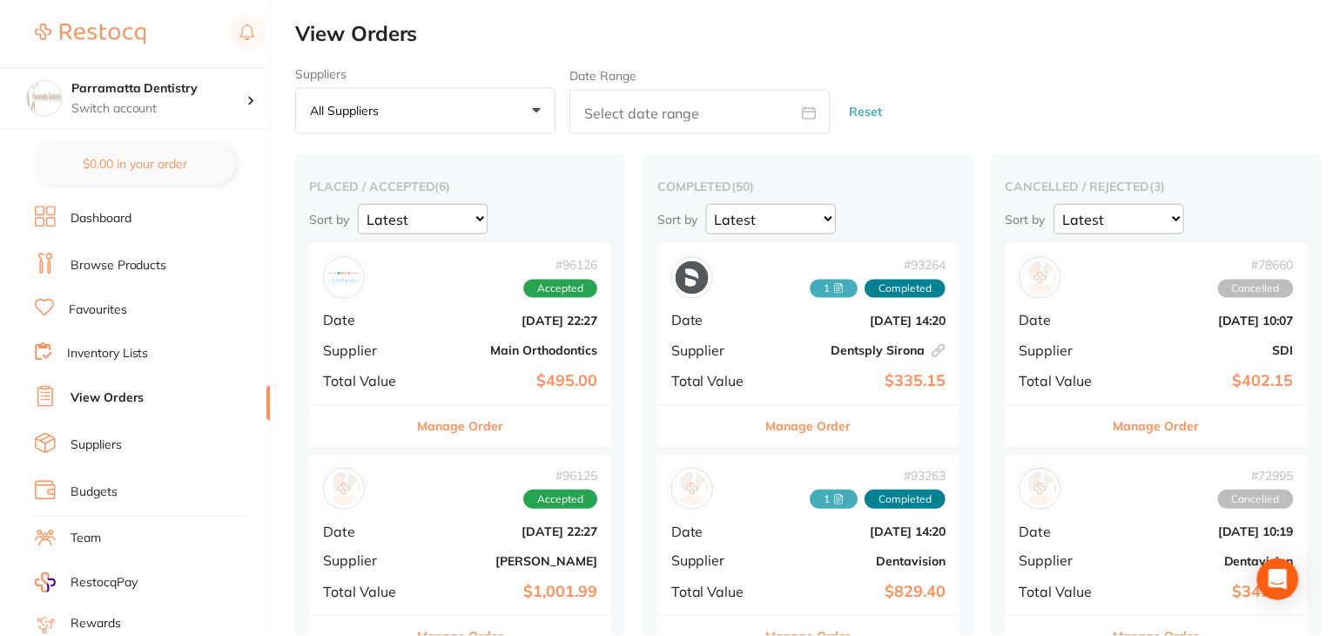
scroll to position [16, 0]
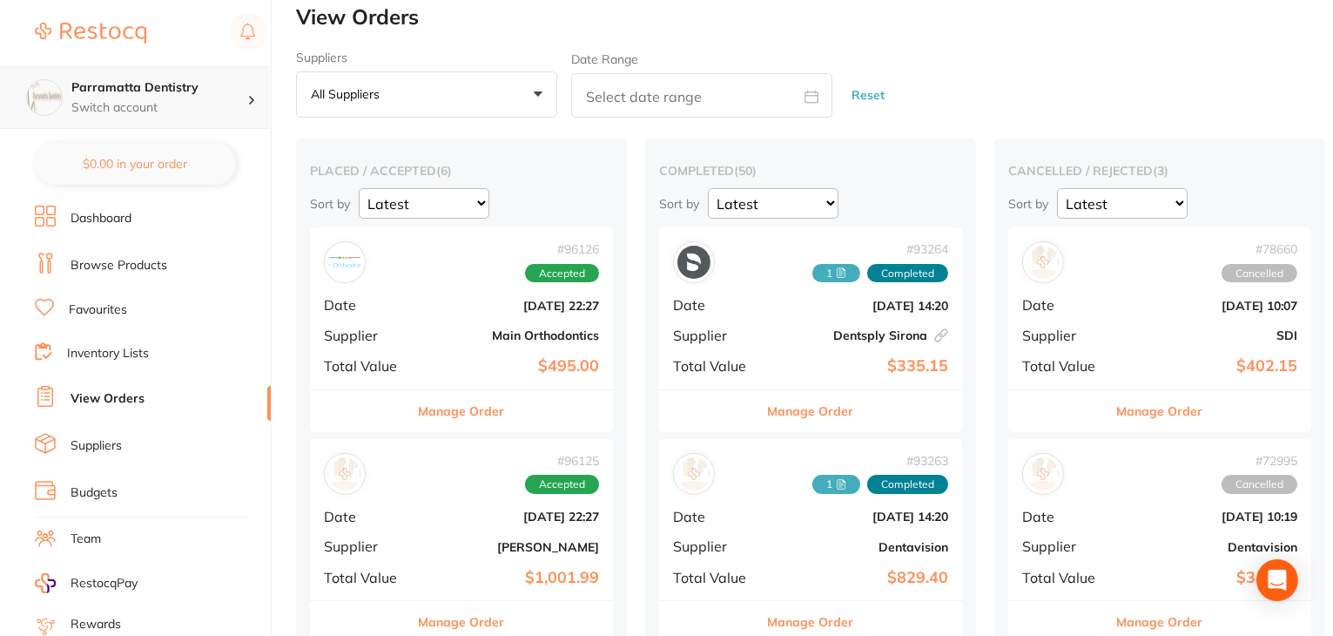
click at [204, 114] on p "Switch account" at bounding box center [159, 107] width 176 height 17
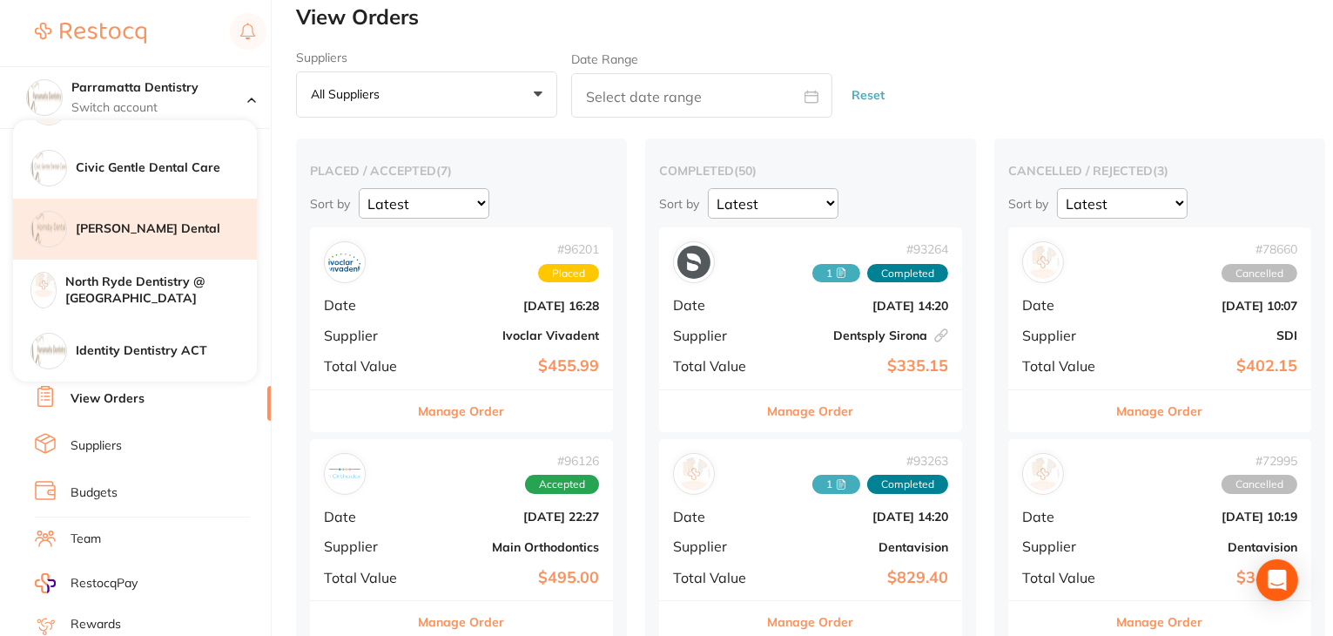
scroll to position [87, 0]
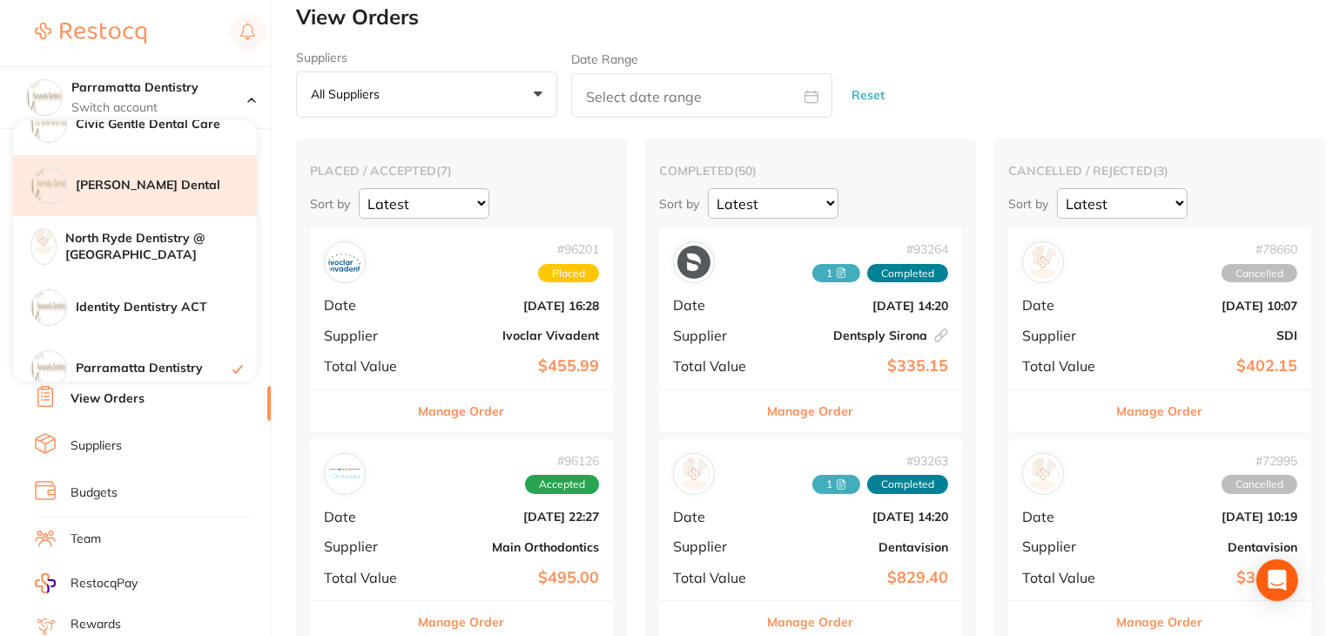
click at [143, 192] on h4 "[PERSON_NAME] Dental" at bounding box center [166, 185] width 181 height 17
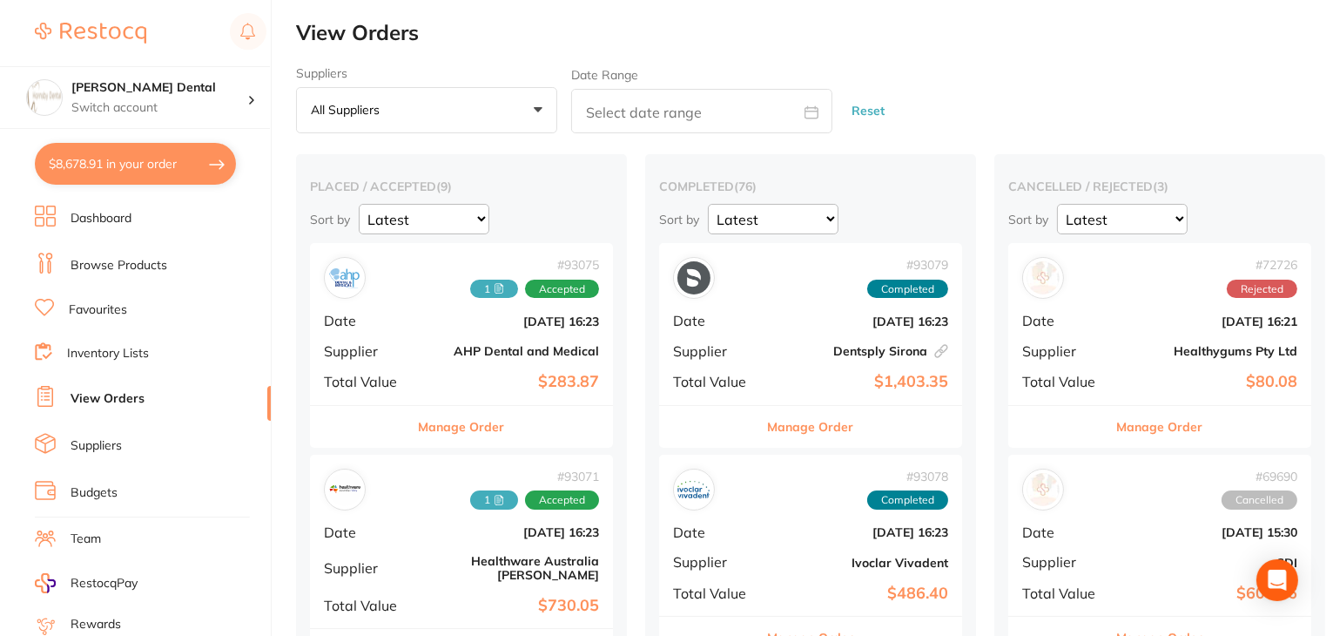
click at [104, 228] on li "Dashboard" at bounding box center [153, 218] width 236 height 26
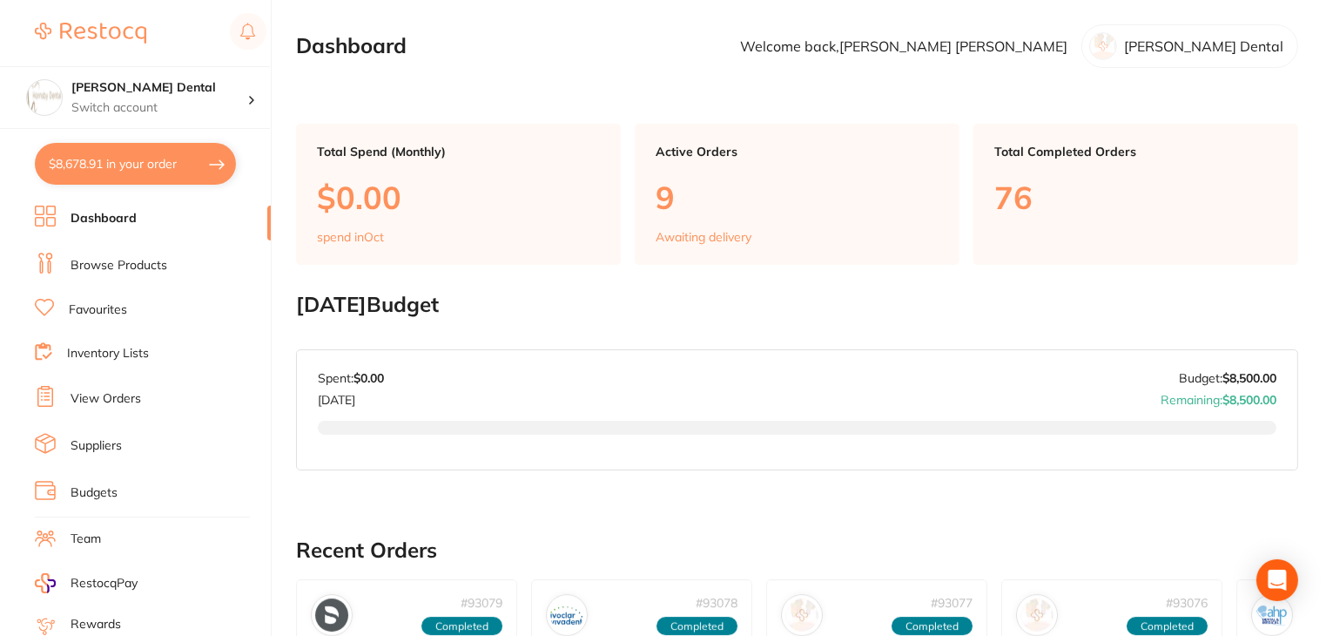
click at [127, 165] on button "$8,678.91 in your order" at bounding box center [135, 164] width 201 height 42
checkbox input "true"
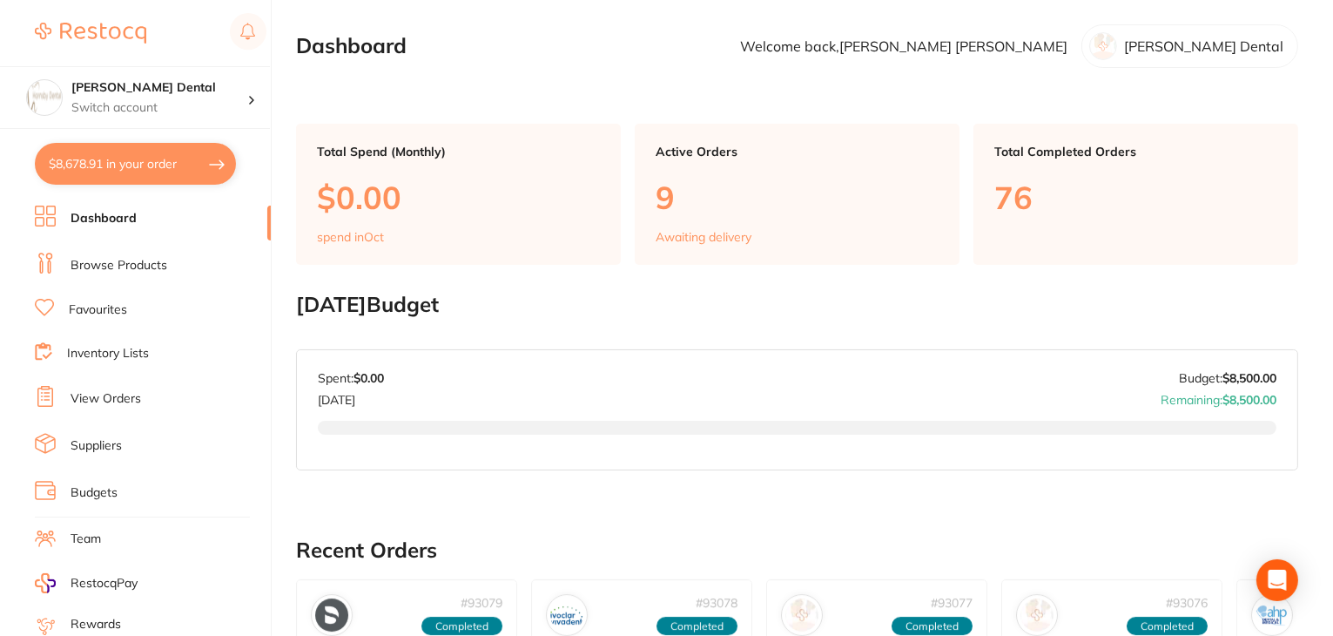
checkbox input "true"
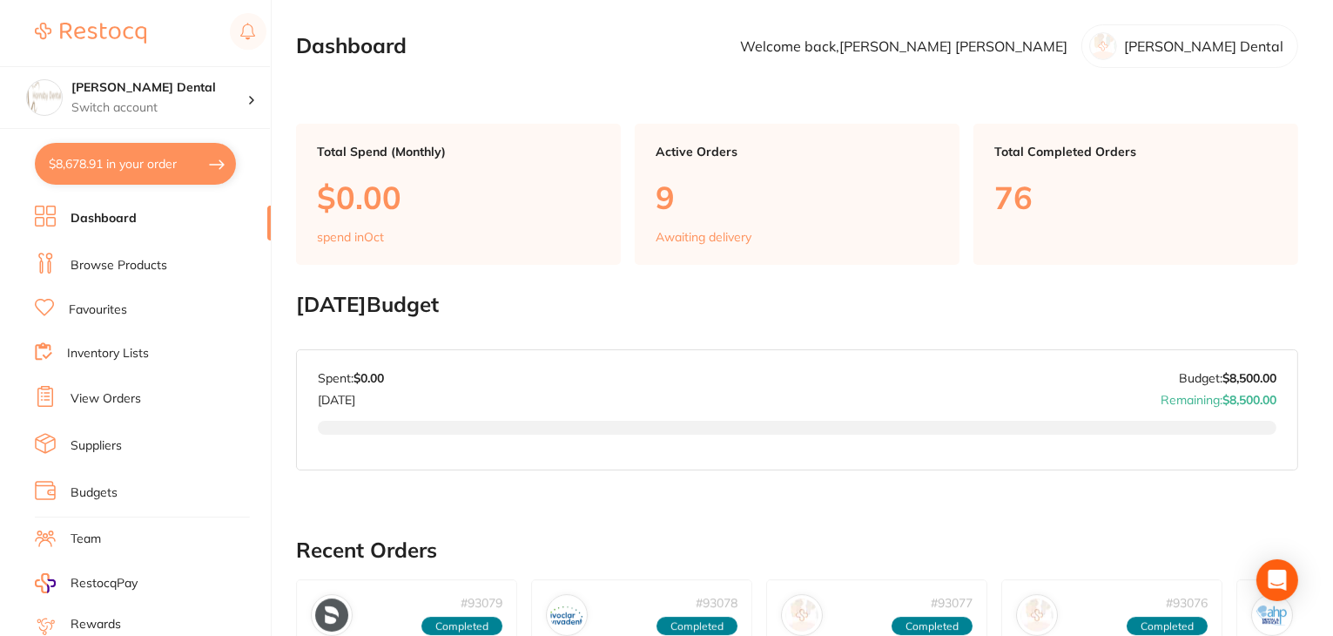
checkbox input "true"
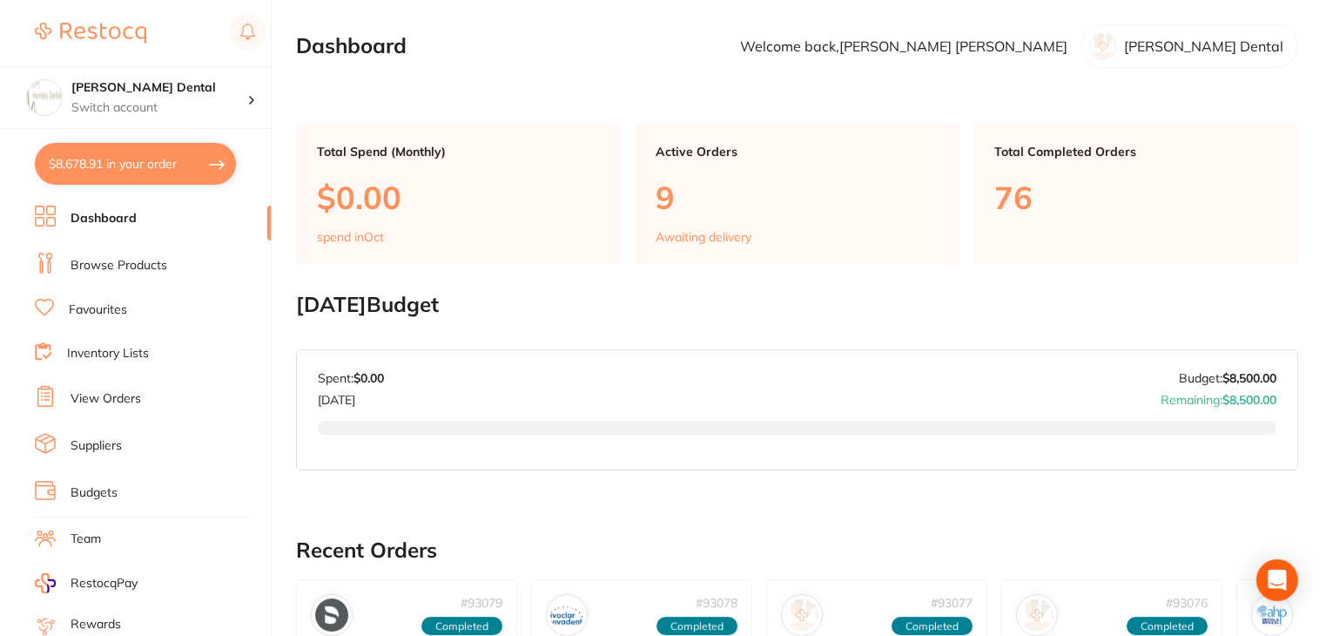
checkbox input "true"
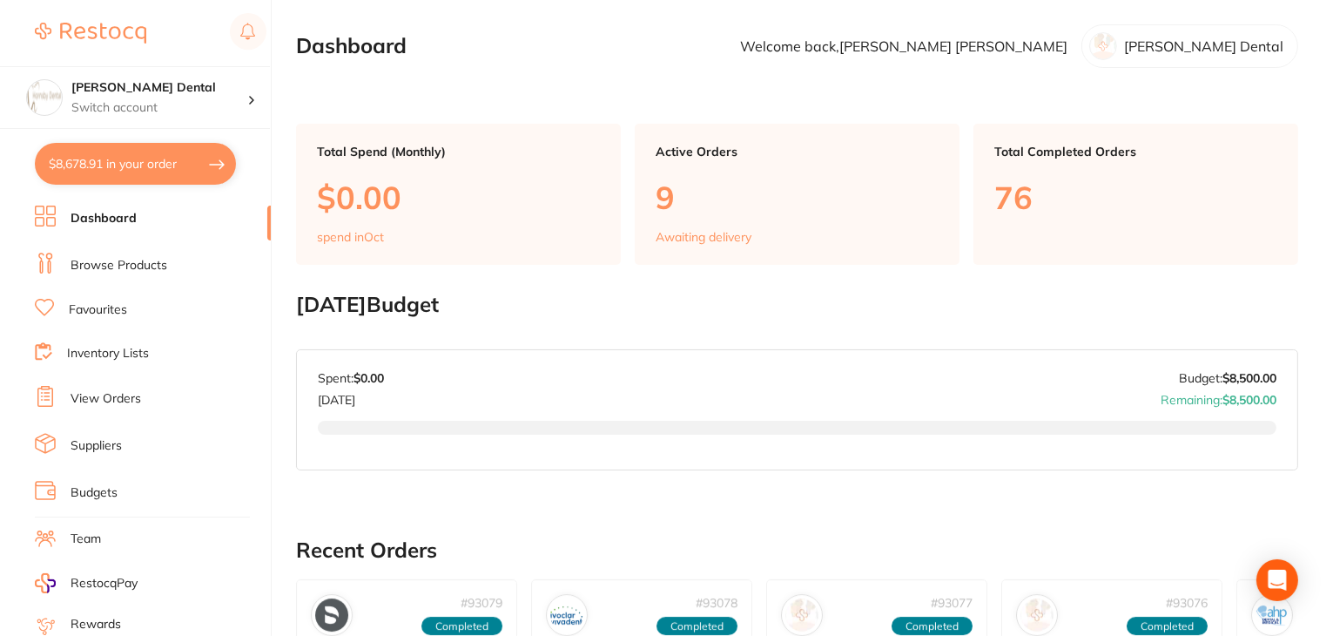
checkbox input "true"
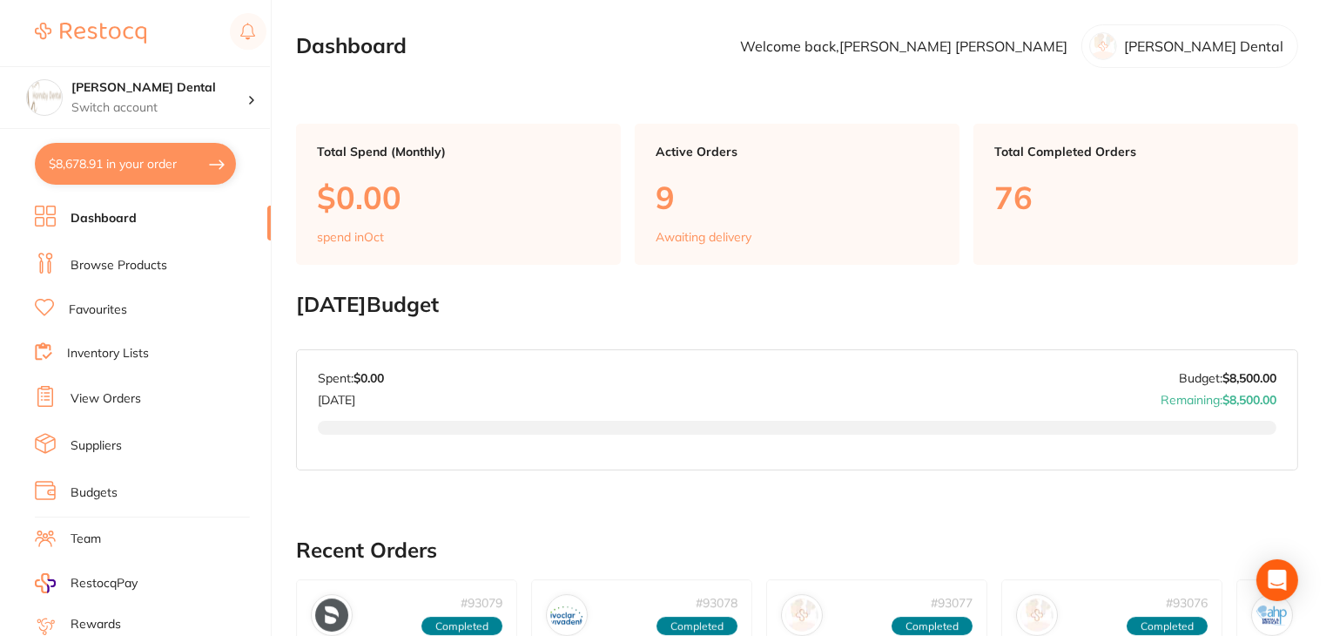
checkbox input "true"
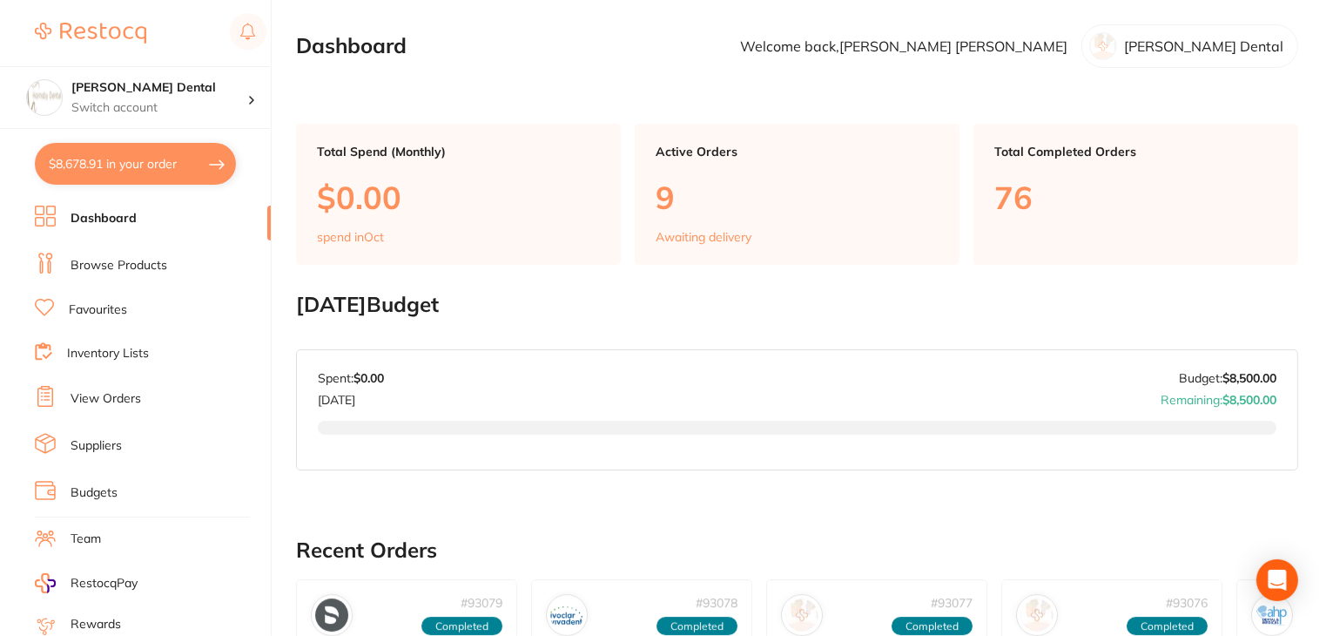
checkbox input "true"
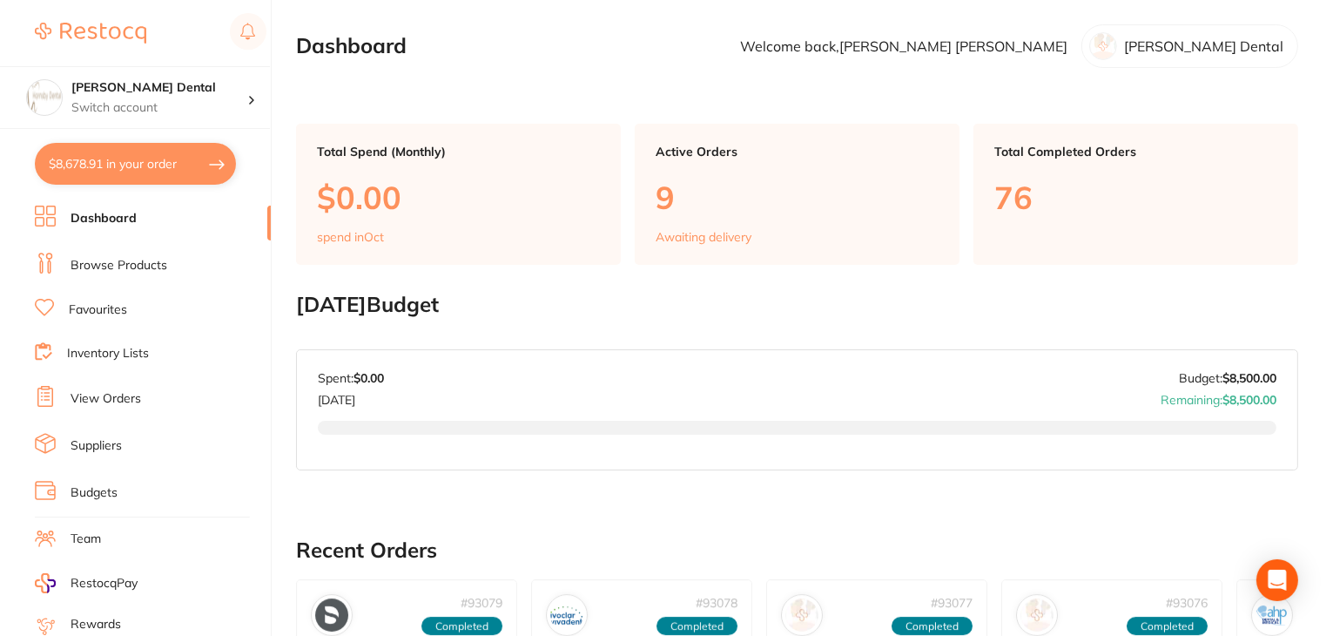
checkbox input "true"
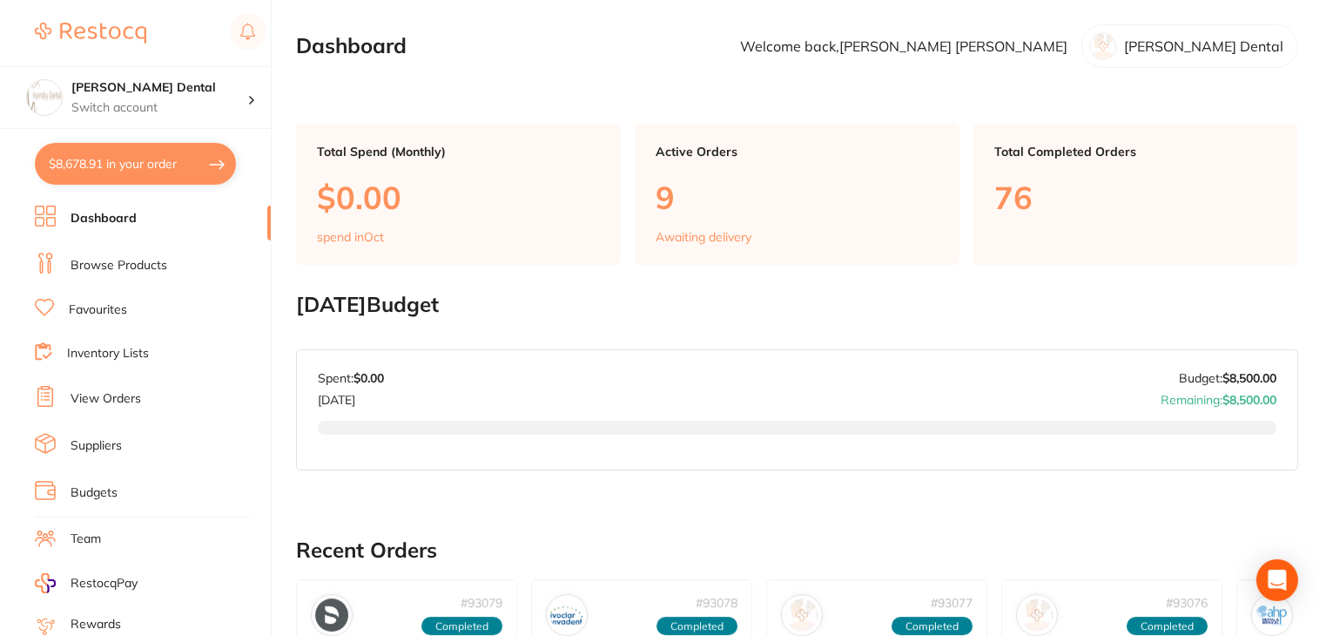
checkbox input "true"
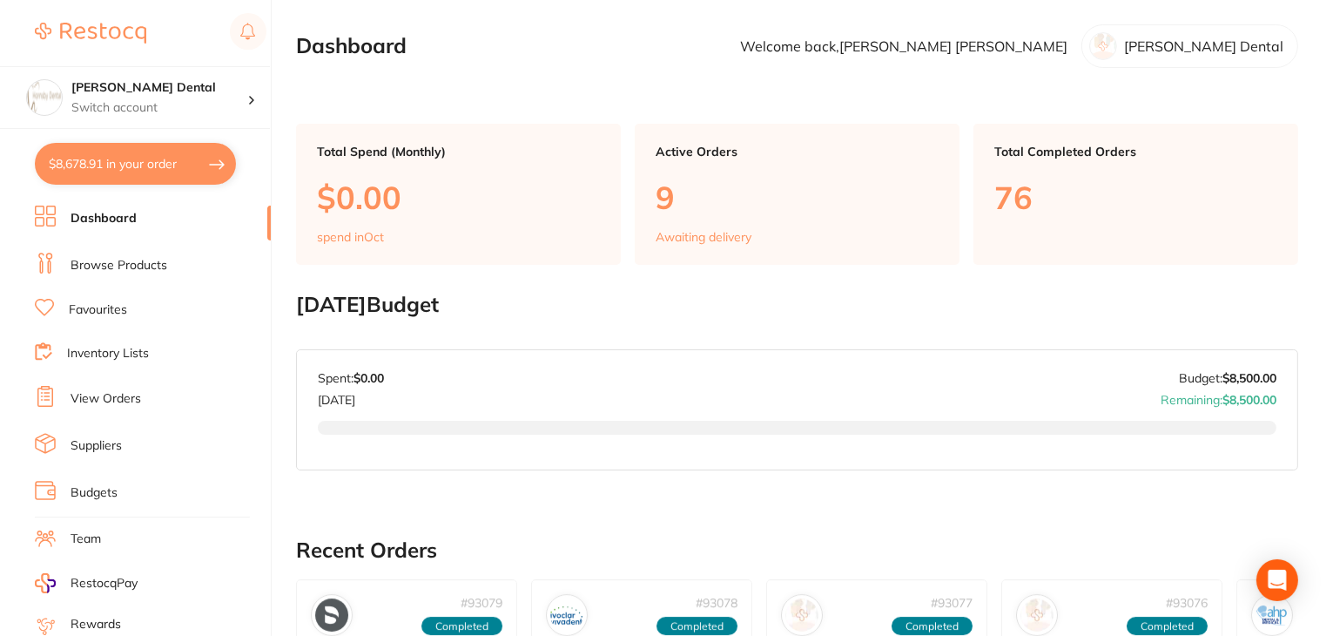
checkbox input "true"
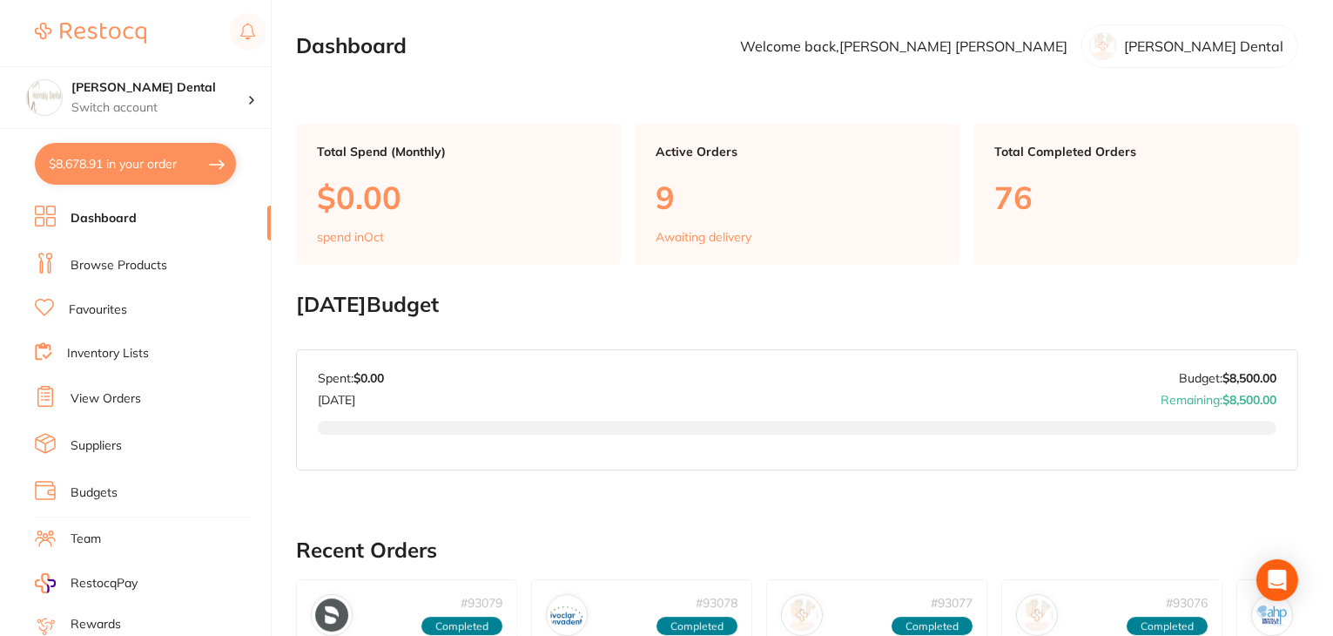
checkbox input "true"
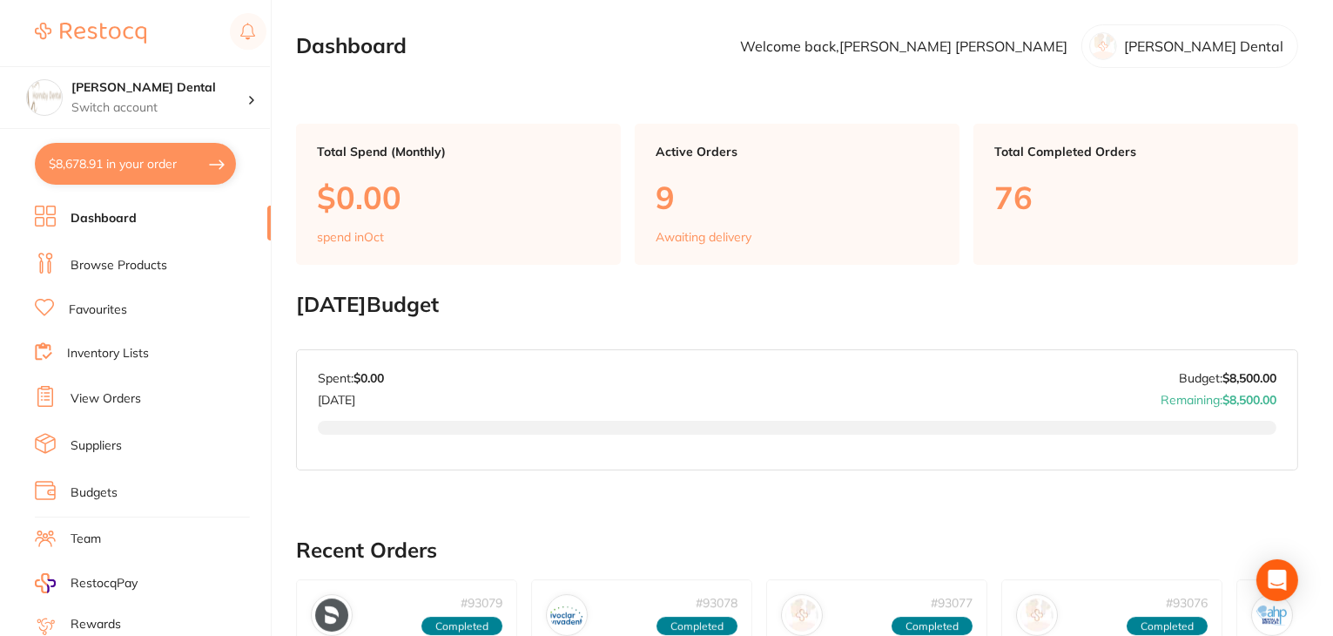
checkbox input "true"
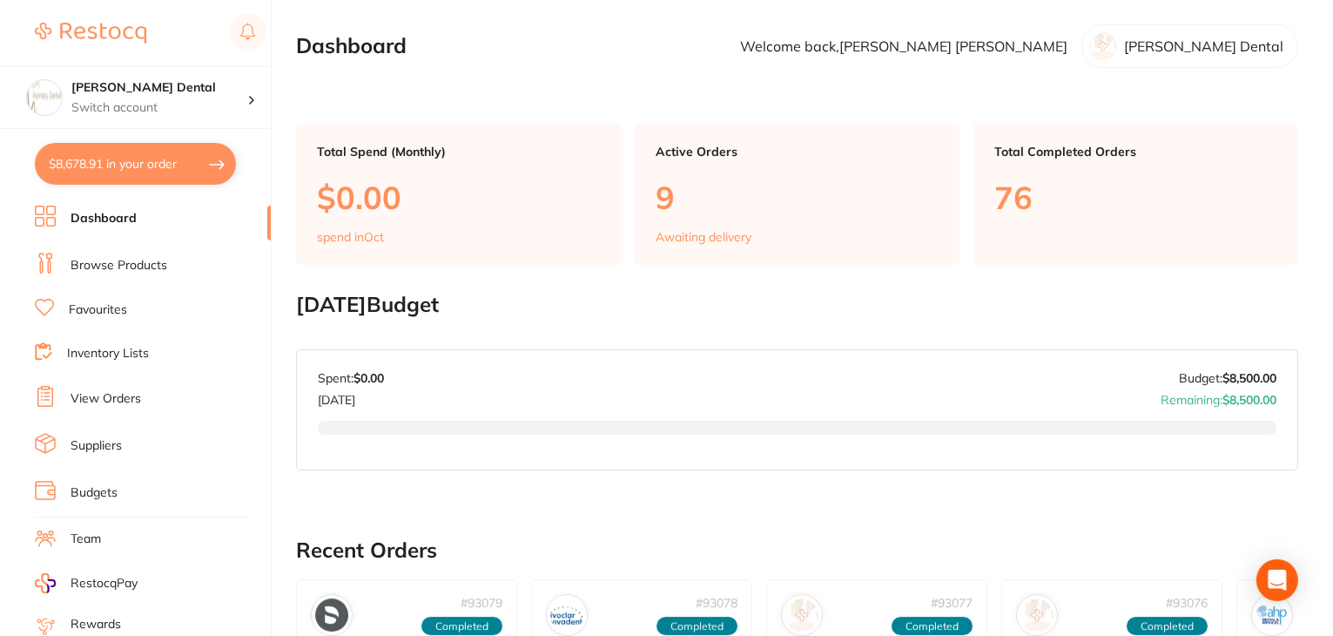
checkbox input "true"
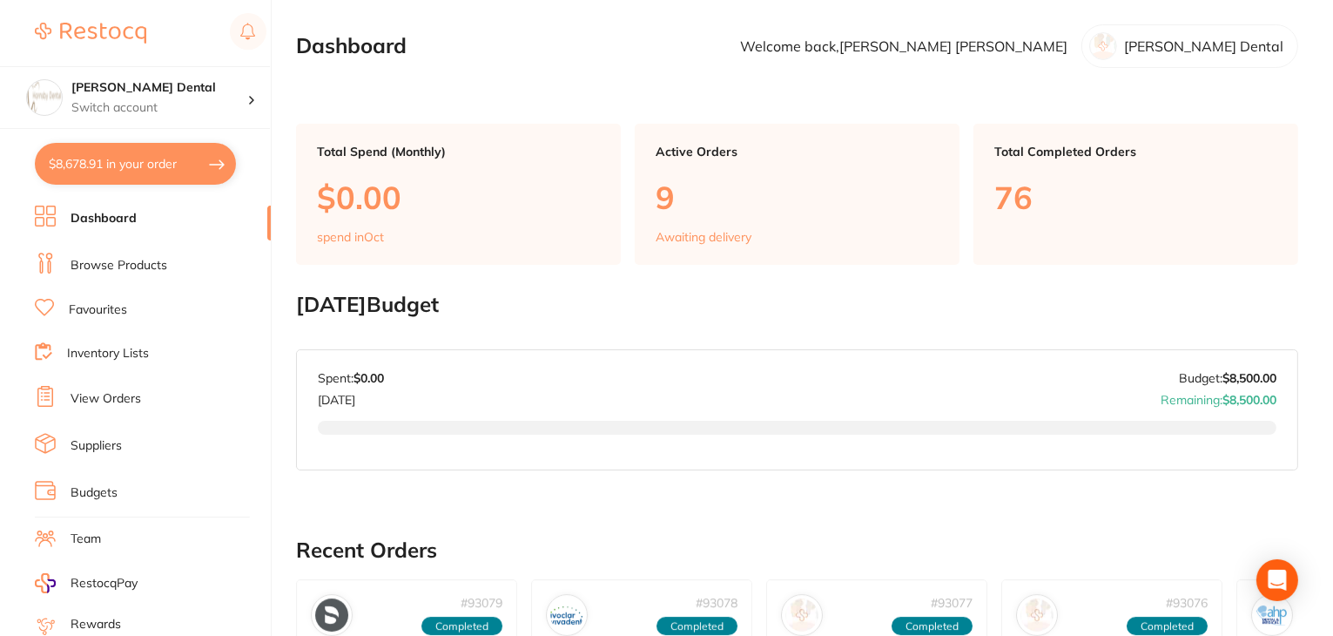
checkbox input "true"
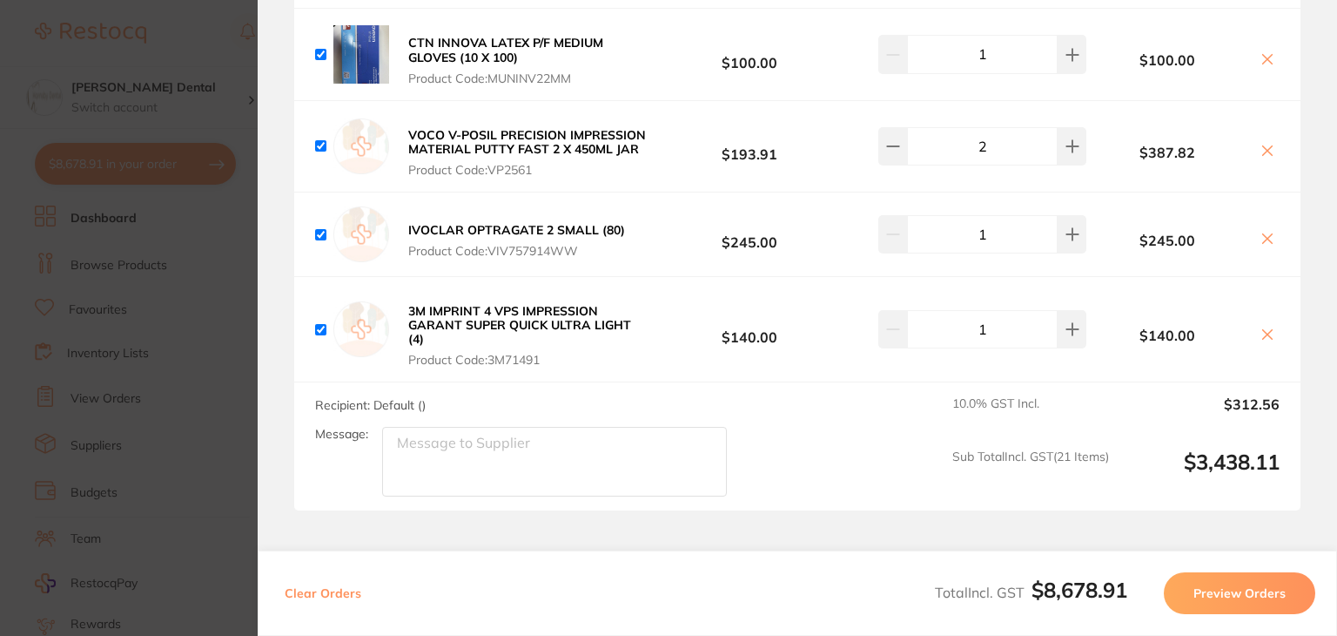
scroll to position [6900, 0]
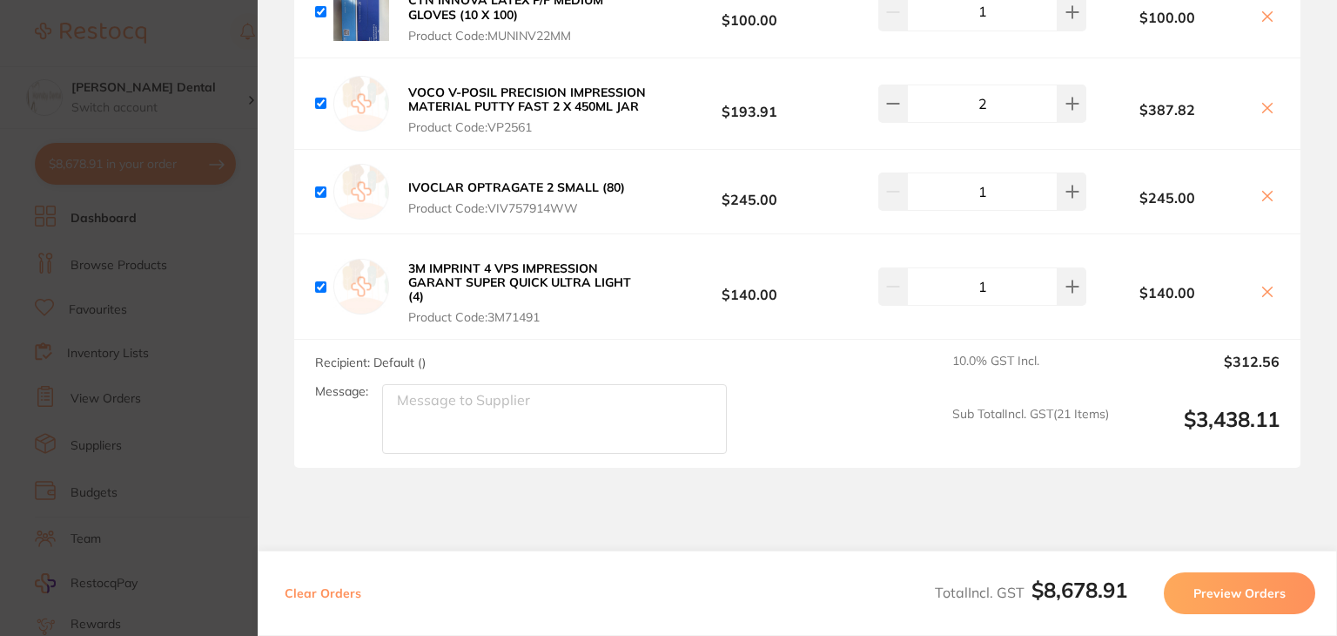
click at [1249, 577] on button "Preview Orders" at bounding box center [1239, 593] width 151 height 42
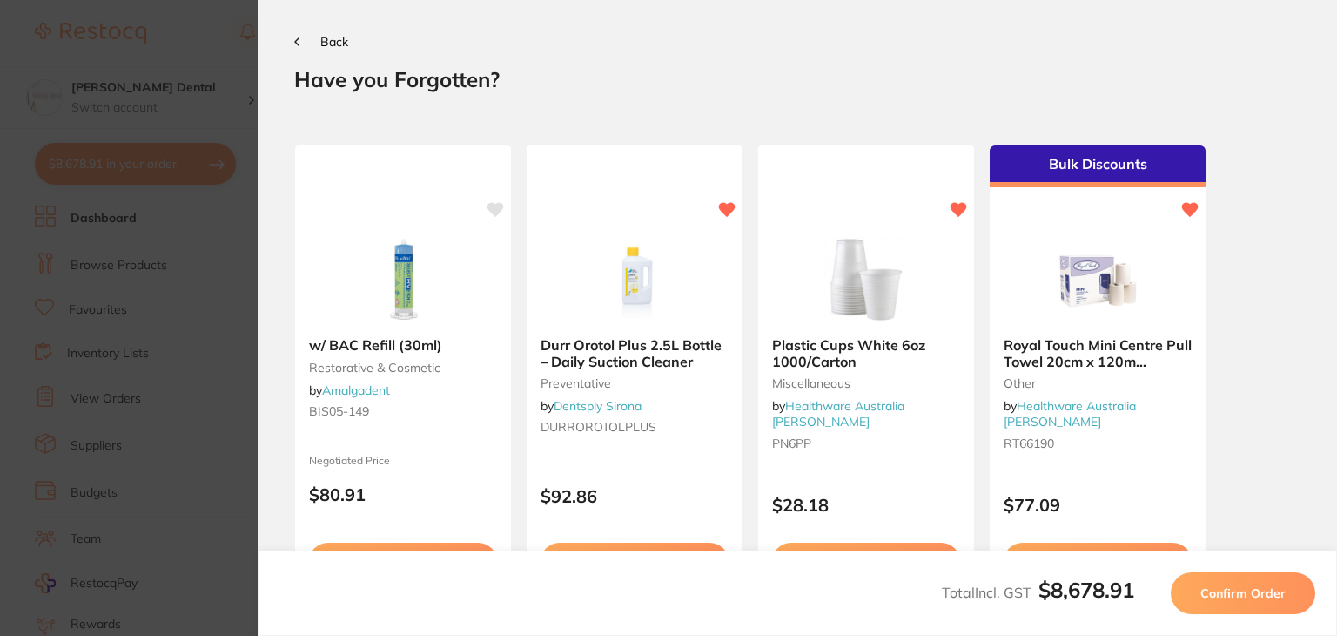
scroll to position [0, 0]
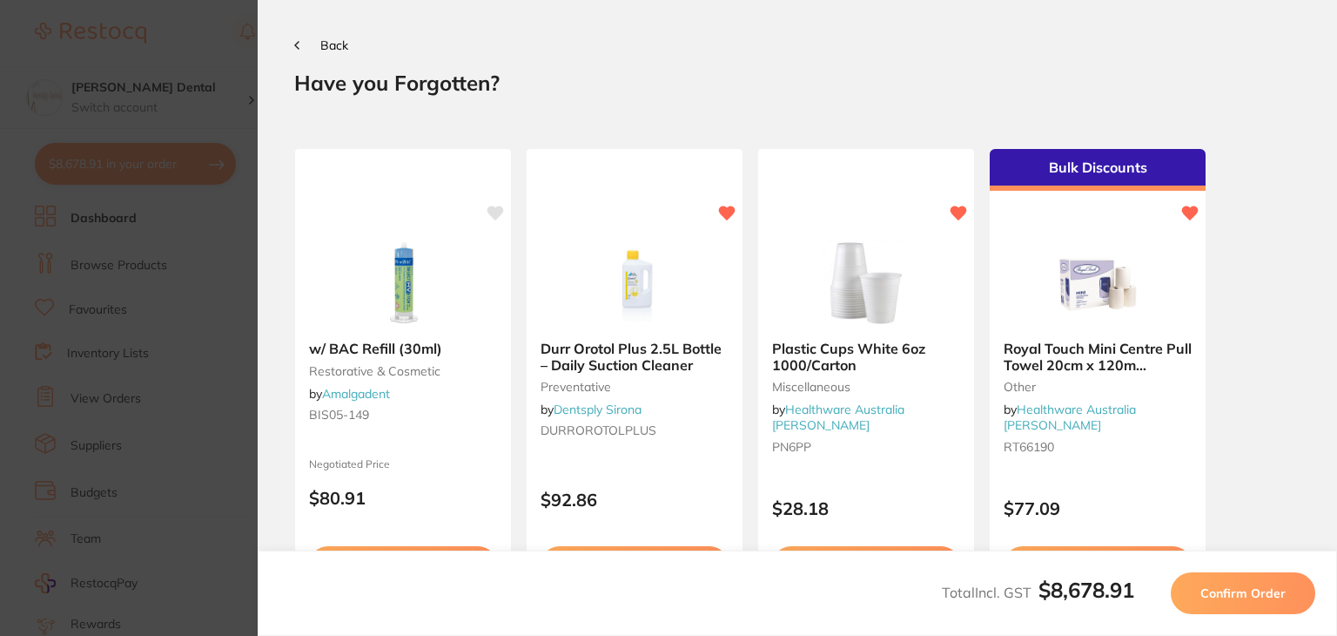
click at [1249, 577] on button "Confirm Order" at bounding box center [1243, 593] width 145 height 42
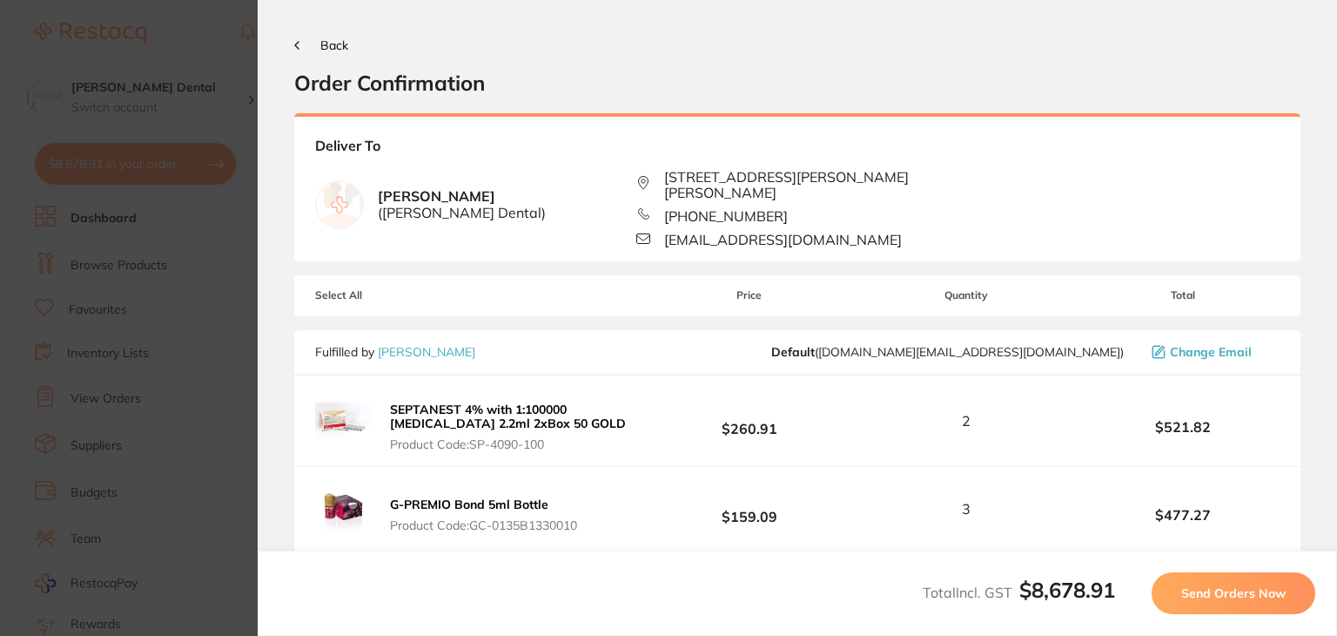
click at [1258, 599] on span "Send Orders Now" at bounding box center [1234, 593] width 104 height 16
